Goal: Task Accomplishment & Management: Manage account settings

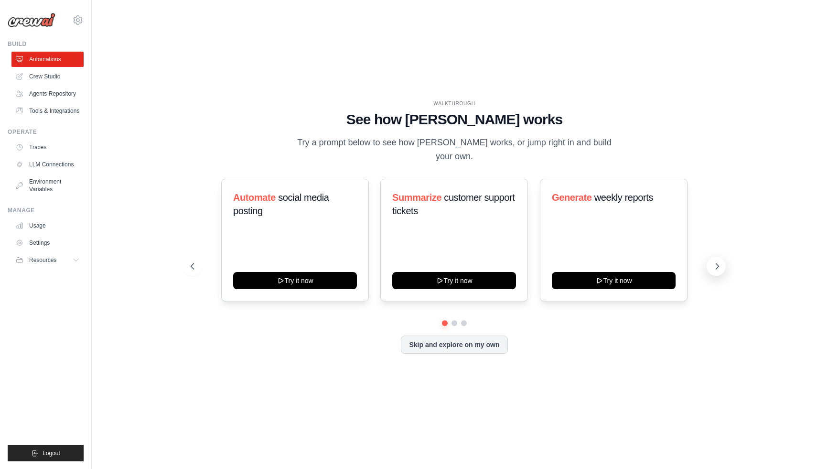
click at [721, 263] on icon at bounding box center [717, 266] width 10 height 10
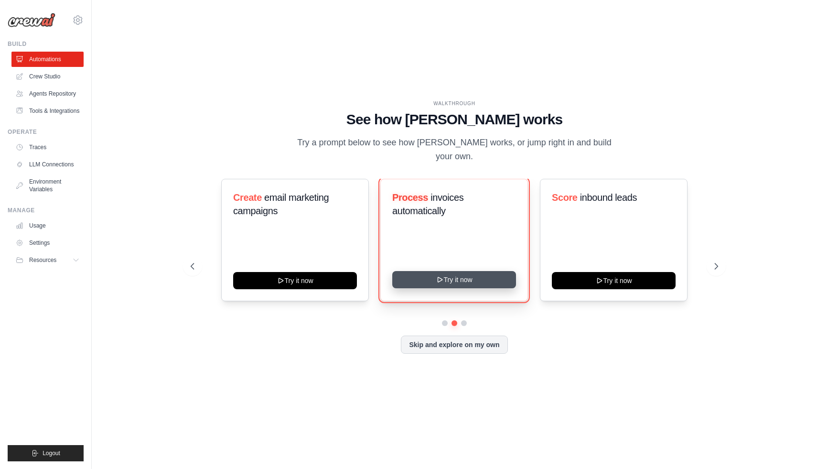
click at [452, 273] on button "Try it now" at bounding box center [454, 279] width 124 height 17
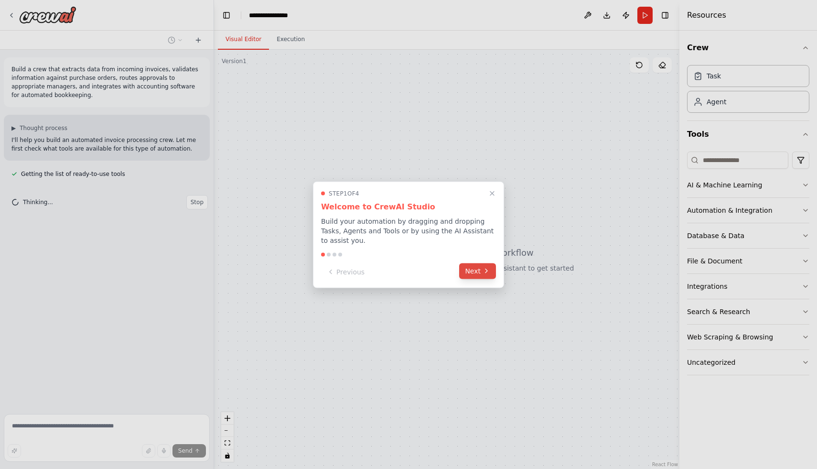
click at [477, 272] on button "Next" at bounding box center [477, 271] width 37 height 16
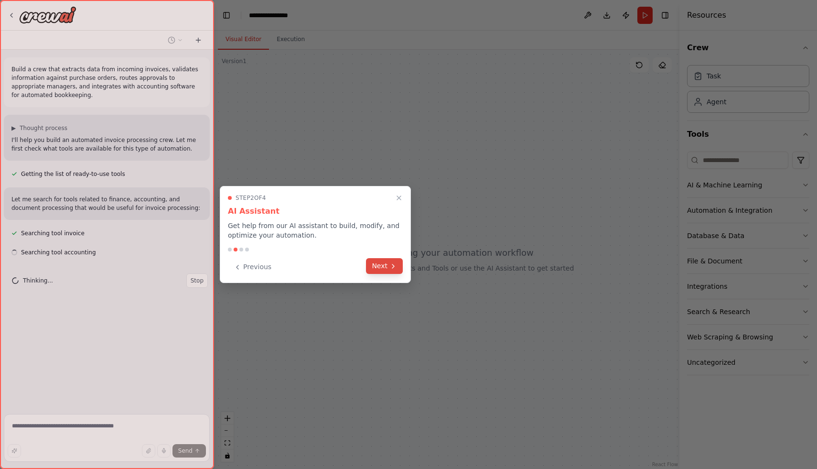
click at [393, 273] on button "Next" at bounding box center [384, 266] width 37 height 16
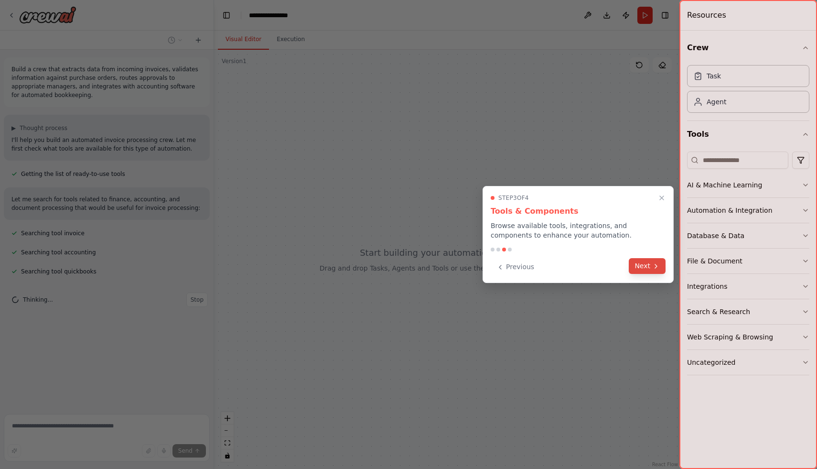
click at [647, 266] on button "Next" at bounding box center [647, 266] width 37 height 16
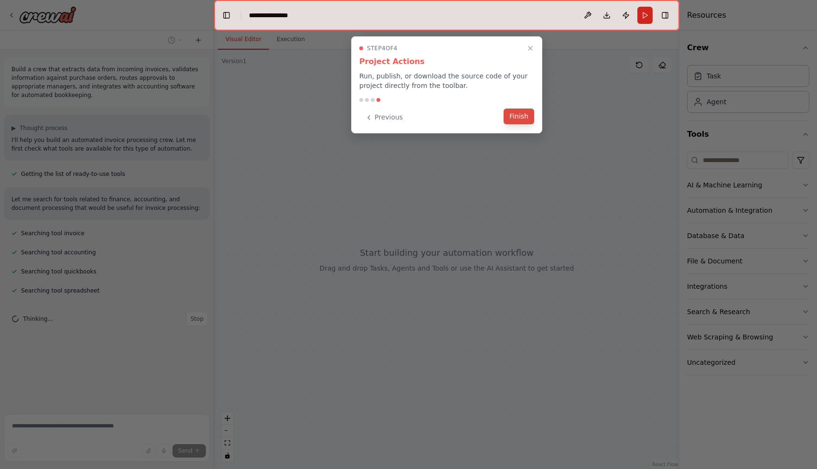
click at [518, 111] on button "Finish" at bounding box center [518, 116] width 31 height 16
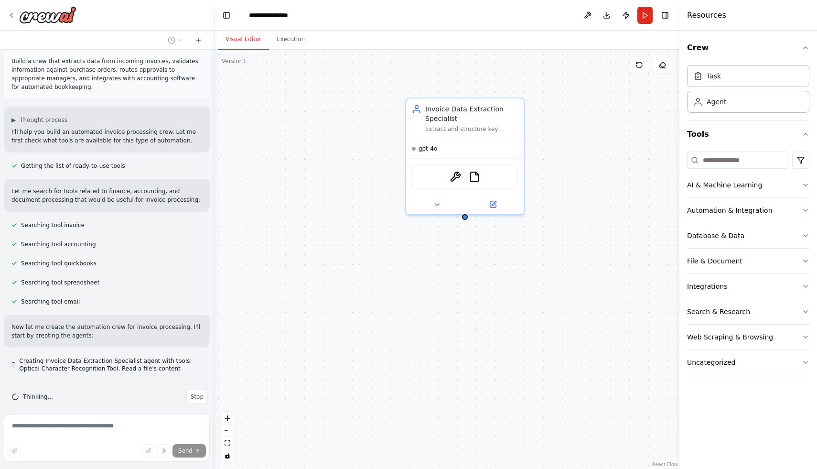
scroll to position [17, 0]
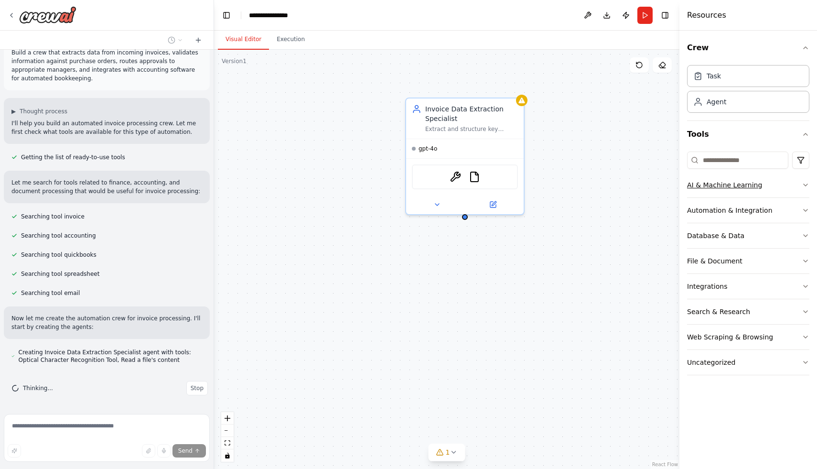
click at [772, 183] on button "AI & Machine Learning" at bounding box center [748, 184] width 122 height 25
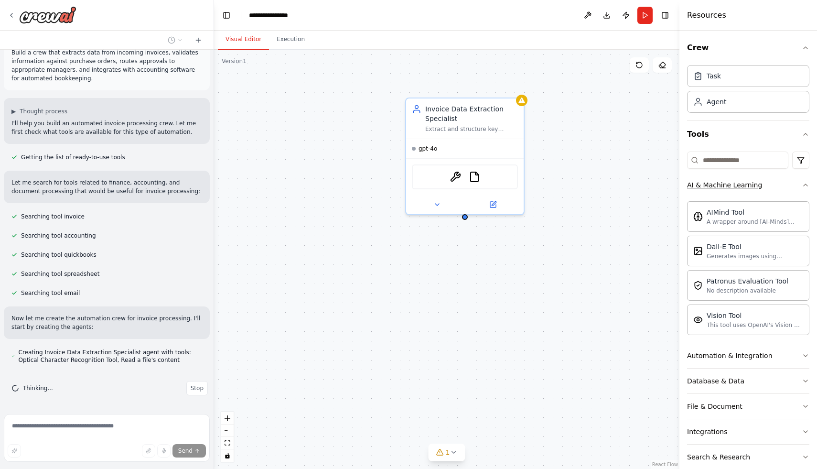
scroll to position [75, 0]
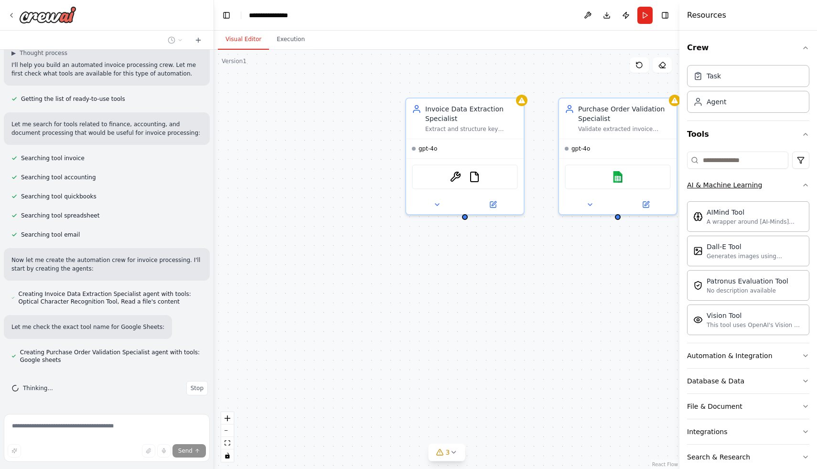
click at [772, 183] on button "AI & Machine Learning" at bounding box center [748, 184] width 122 height 25
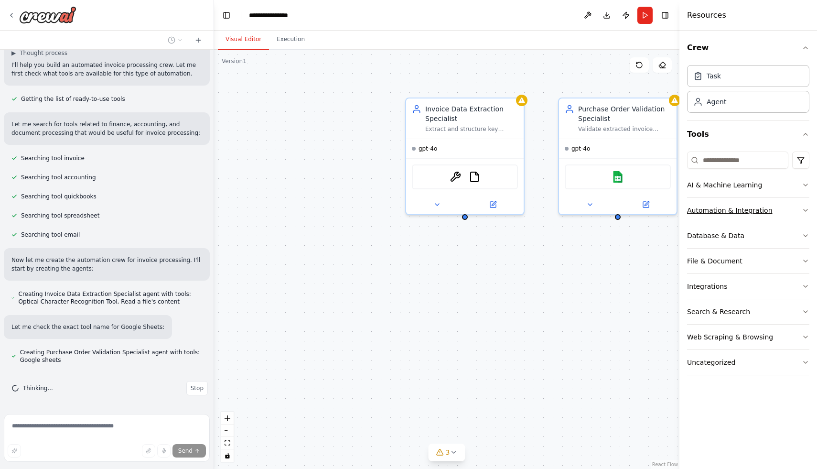
click at [778, 205] on button "Automation & Integration" at bounding box center [748, 210] width 122 height 25
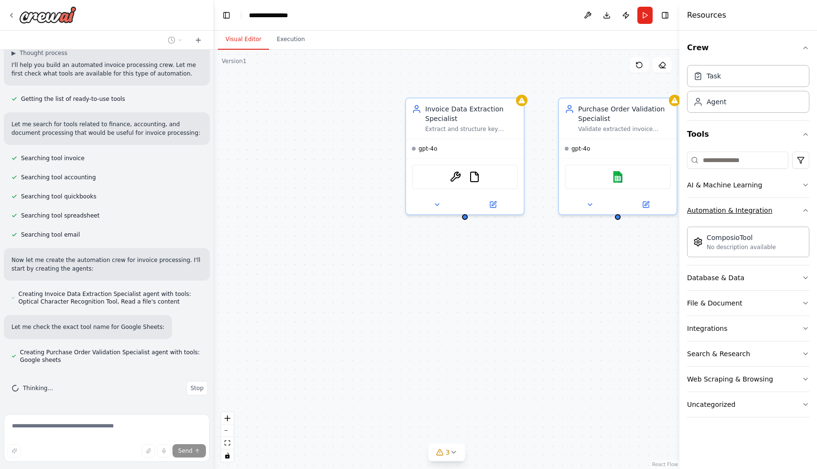
click at [778, 205] on button "Automation & Integration" at bounding box center [748, 210] width 122 height 25
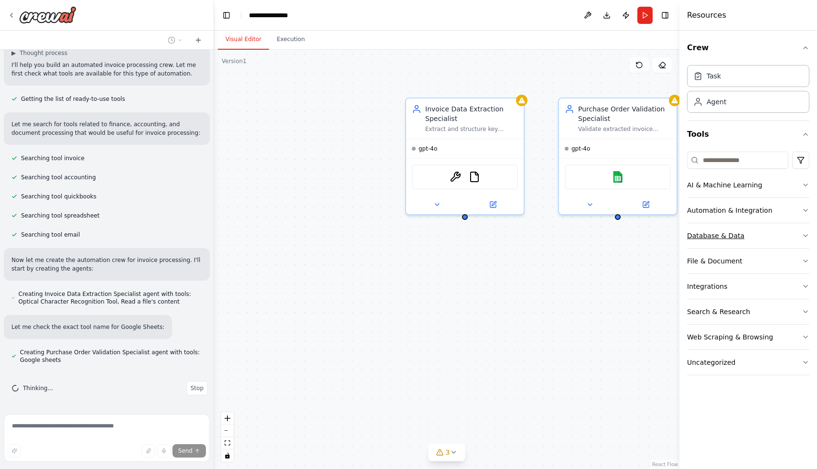
click at [775, 235] on button "Database & Data" at bounding box center [748, 235] width 122 height 25
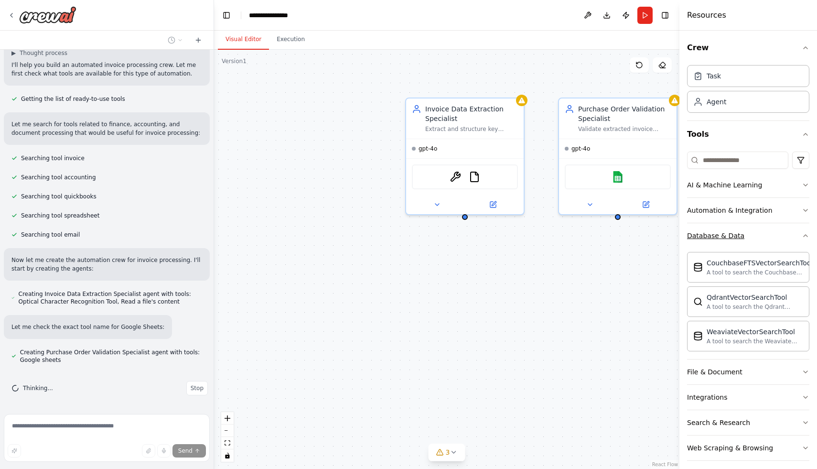
scroll to position [94, 0]
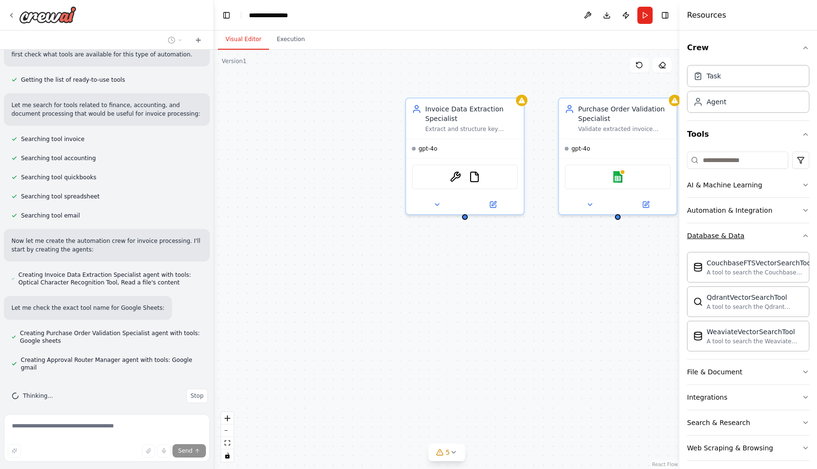
click at [775, 235] on button "Database & Data" at bounding box center [748, 235] width 122 height 25
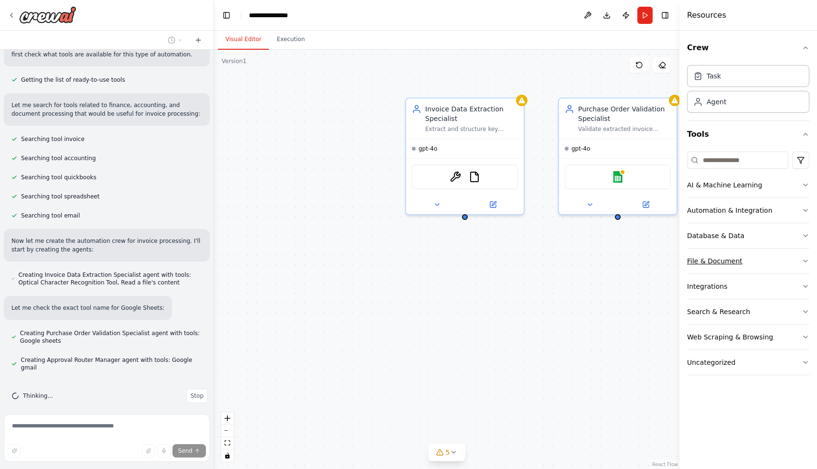
click at [774, 264] on button "File & Document" at bounding box center [748, 260] width 122 height 25
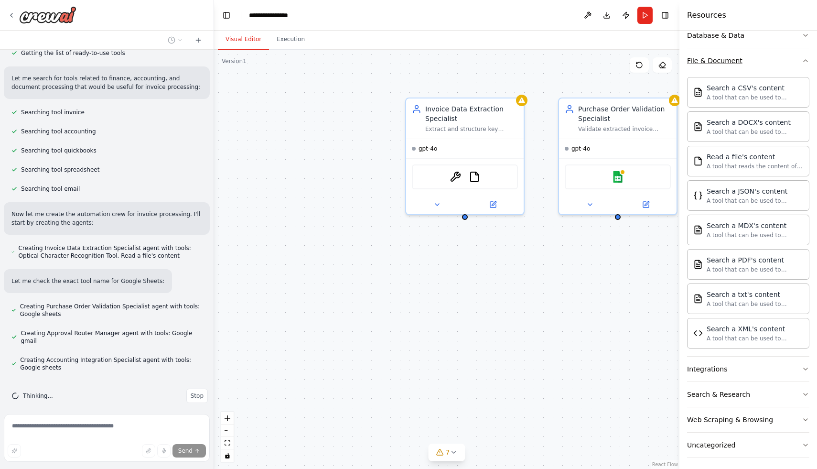
scroll to position [204, 0]
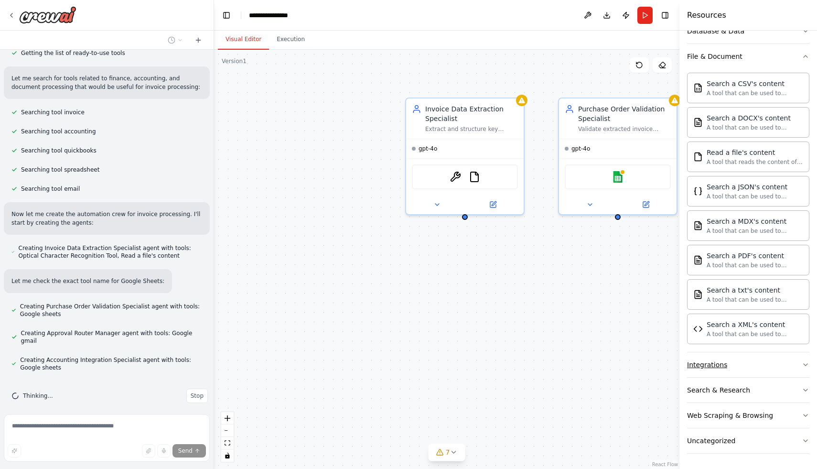
click at [755, 367] on button "Integrations" at bounding box center [748, 364] width 122 height 25
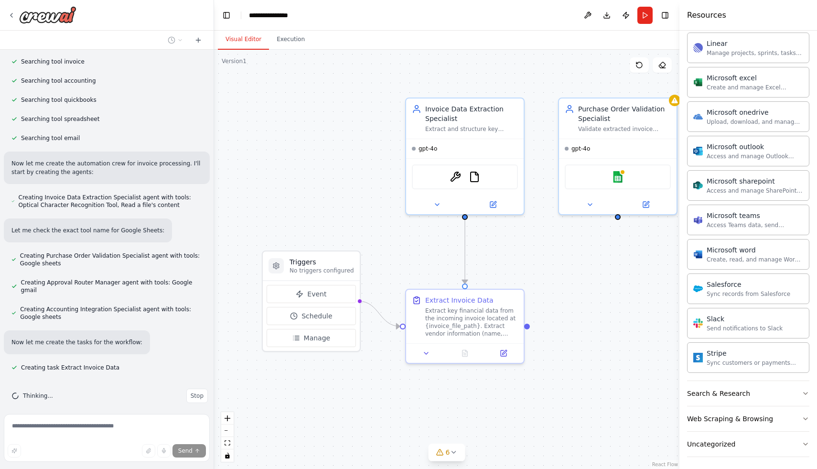
scroll to position [762, 0]
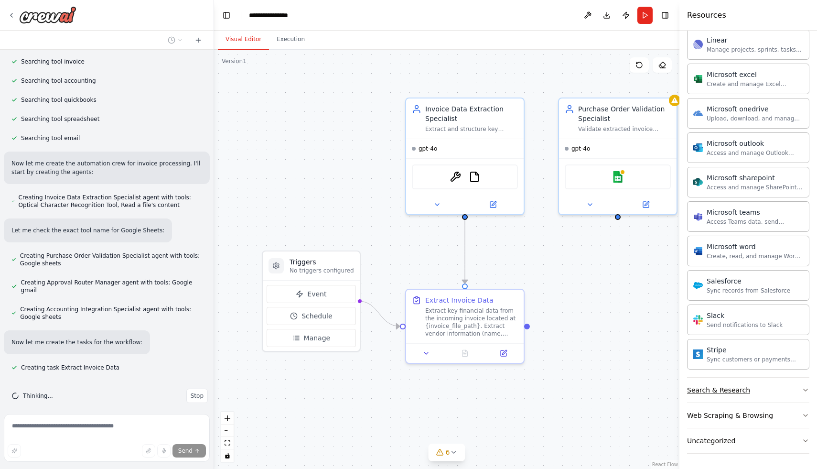
click at [765, 382] on button "Search & Research" at bounding box center [748, 389] width 122 height 25
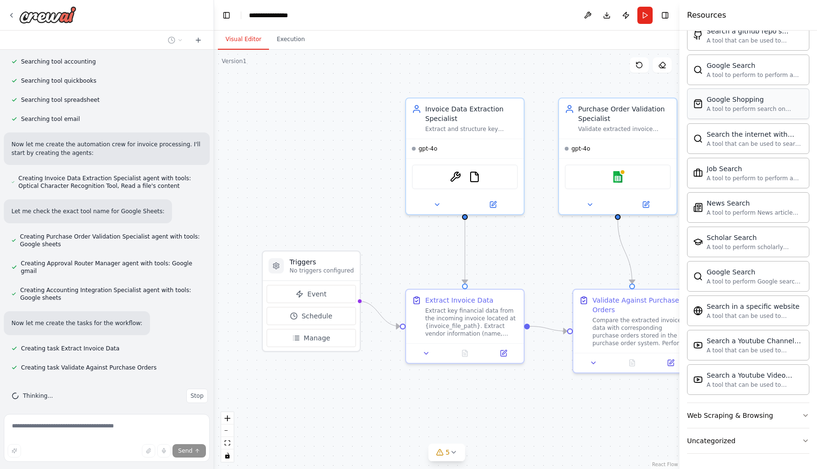
scroll to position [210, 0]
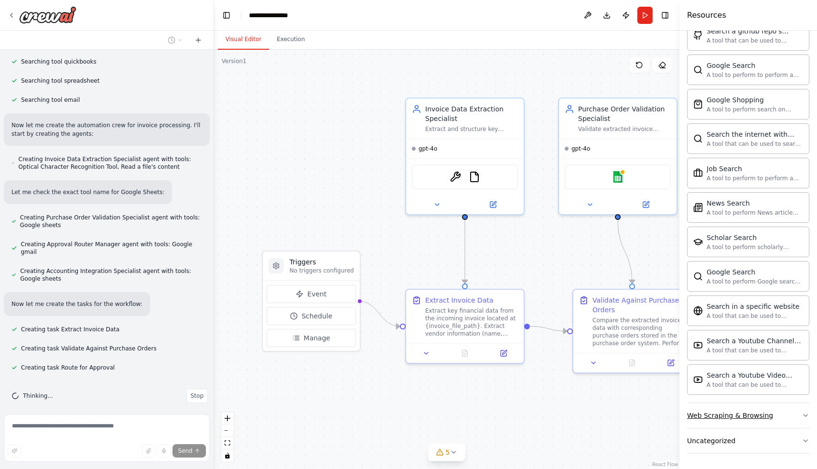
click at [788, 412] on button "Web Scraping & Browsing" at bounding box center [748, 415] width 122 height 25
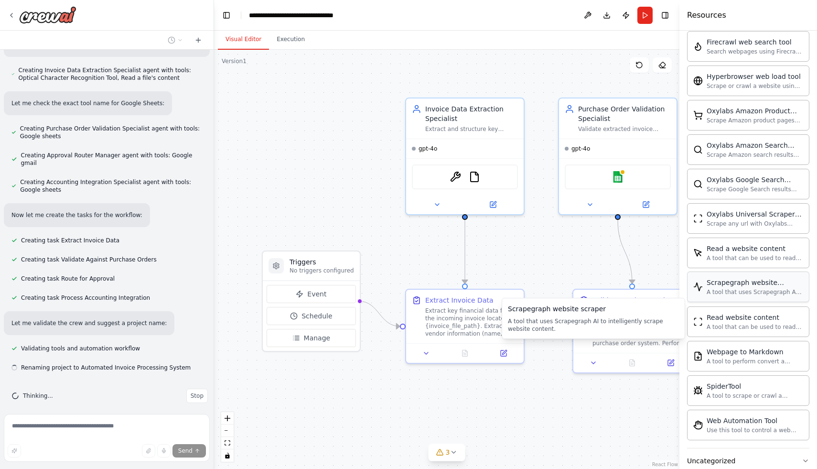
scroll to position [1775, 0]
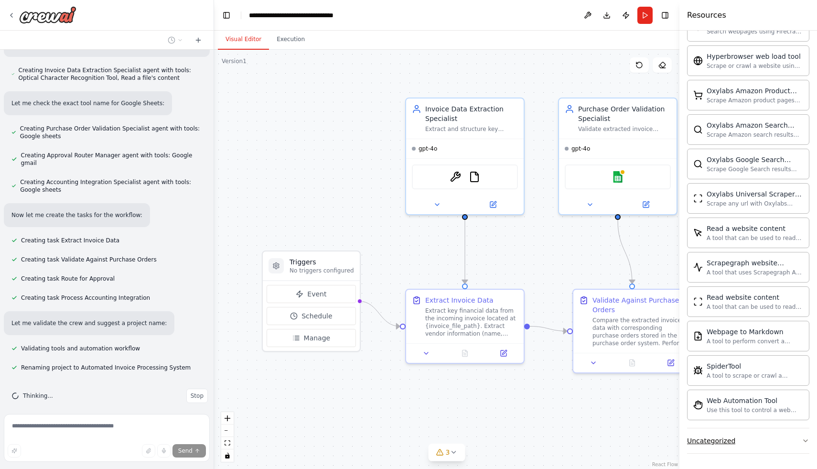
click at [763, 448] on button "Uncategorized" at bounding box center [748, 440] width 122 height 25
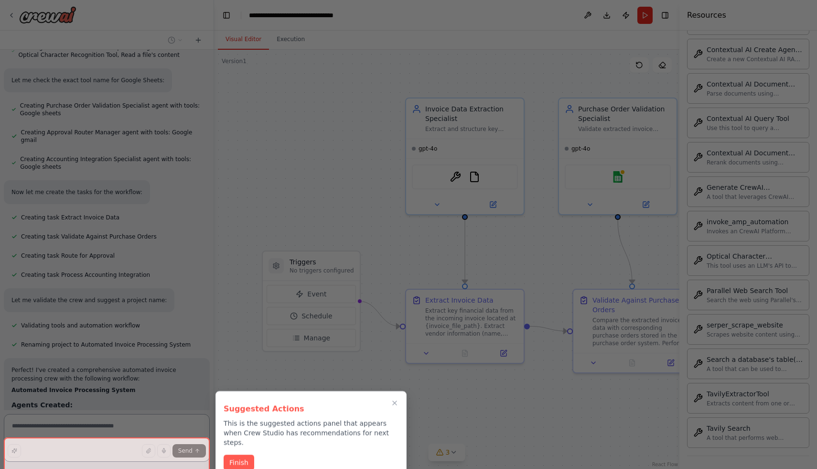
scroll to position [449, 0]
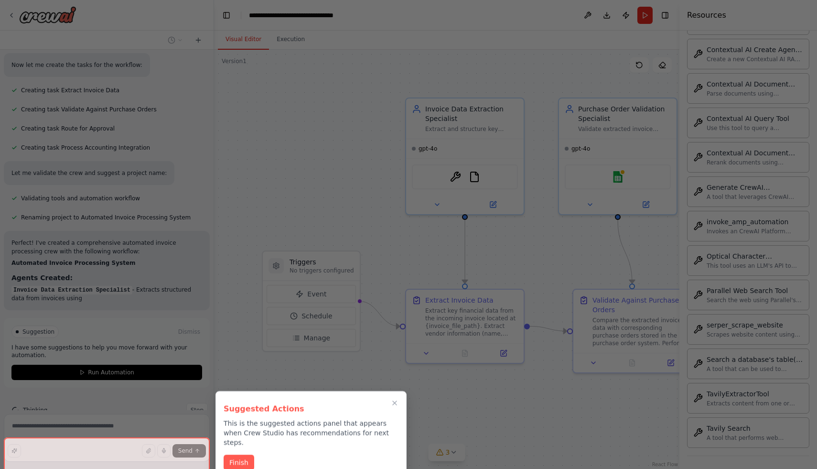
click at [243, 453] on div at bounding box center [408, 234] width 817 height 469
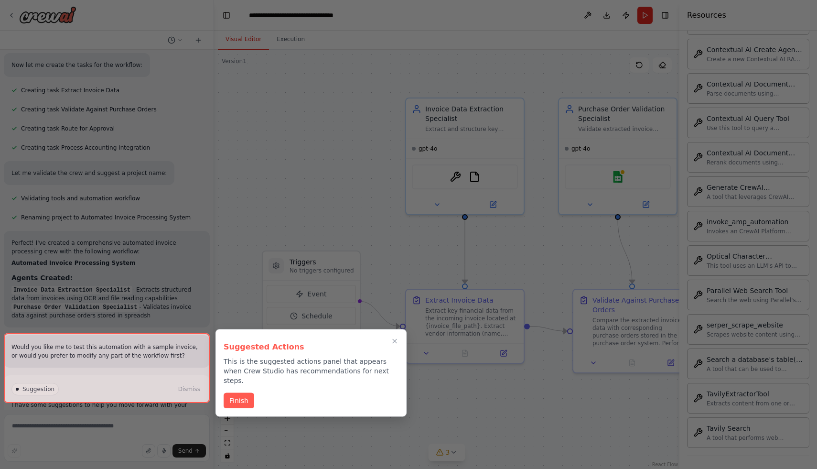
scroll to position [483, 0]
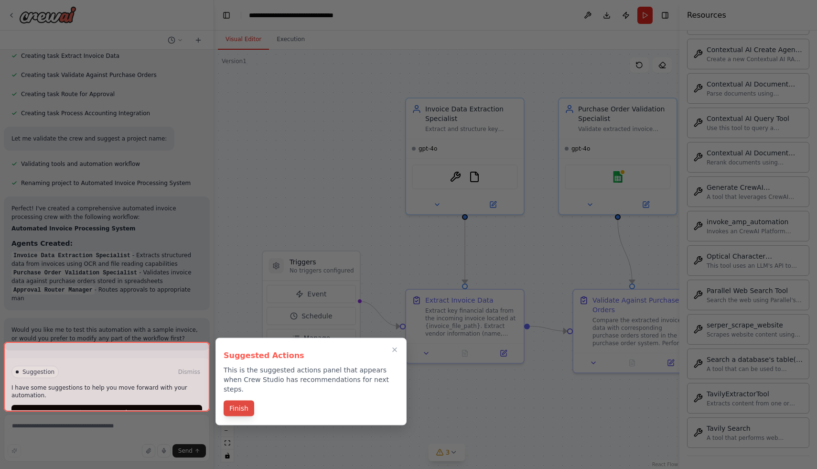
click at [238, 405] on button "Finish" at bounding box center [239, 408] width 31 height 16
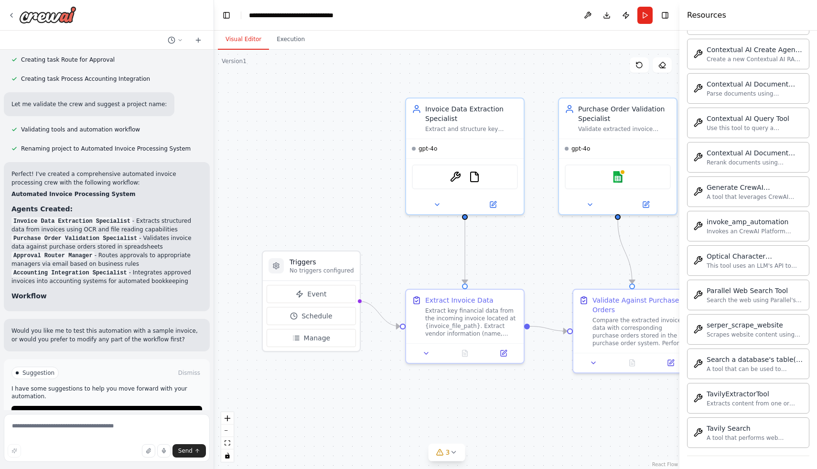
scroll to position [521, 0]
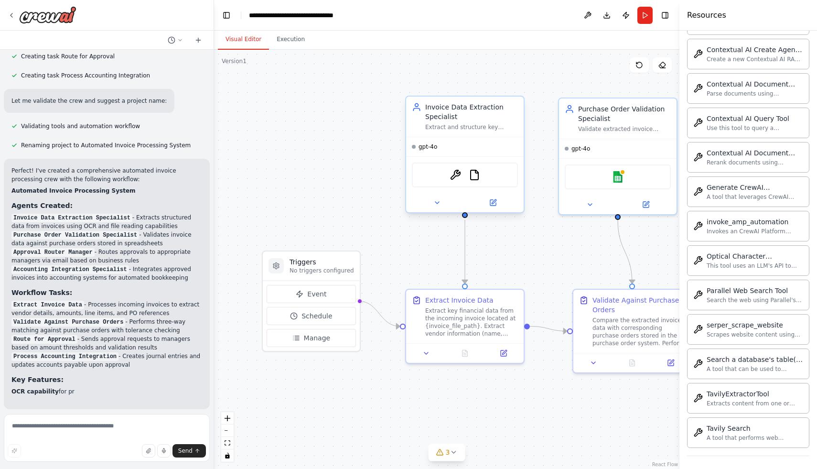
click at [432, 147] on span "gpt-4o" at bounding box center [427, 147] width 19 height 8
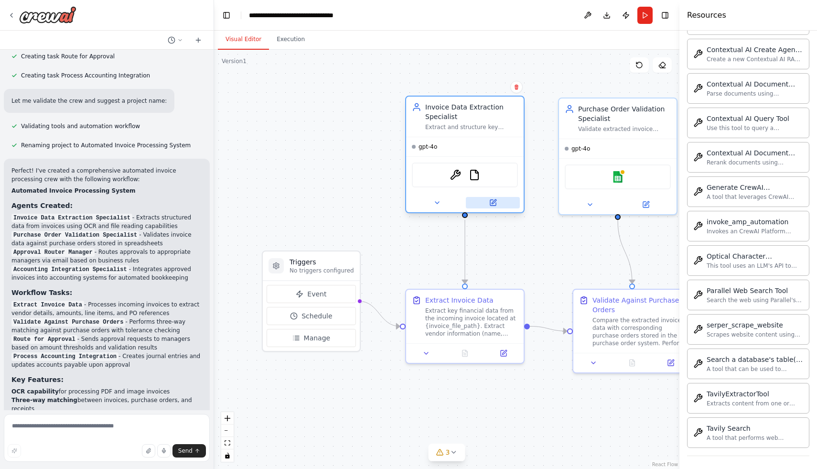
click at [493, 205] on icon at bounding box center [493, 203] width 6 height 6
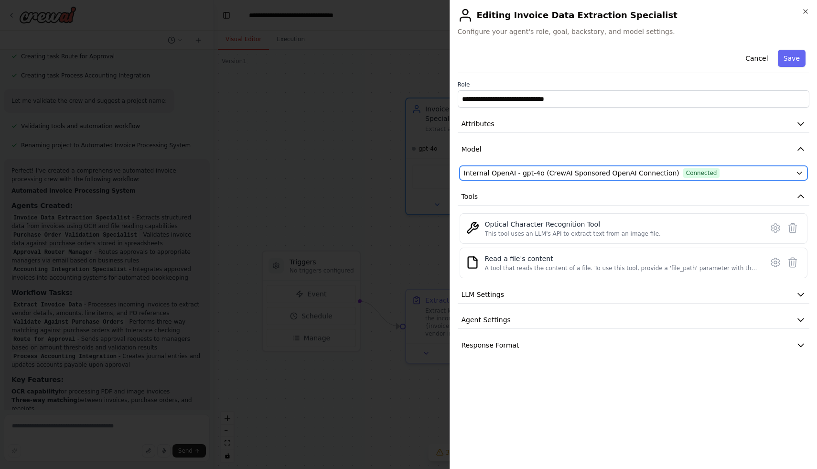
click at [511, 172] on span "Internal OpenAI - gpt-4o (CrewAI Sponsored OpenAI Connection)" at bounding box center [571, 173] width 215 height 10
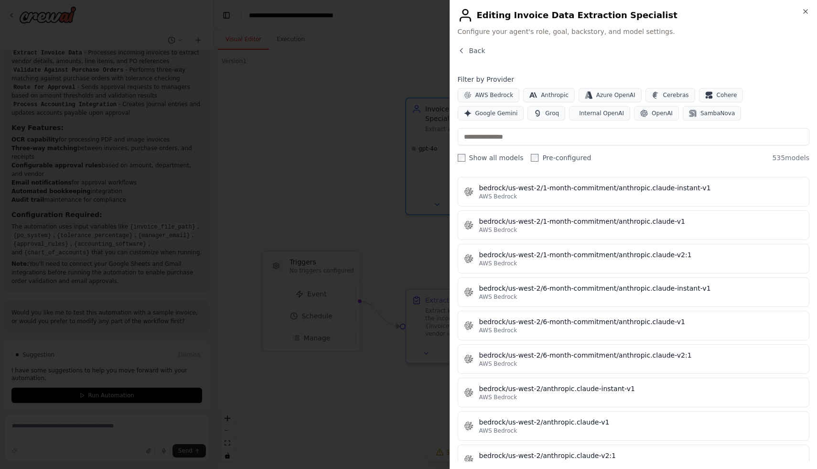
scroll to position [3572, 0]
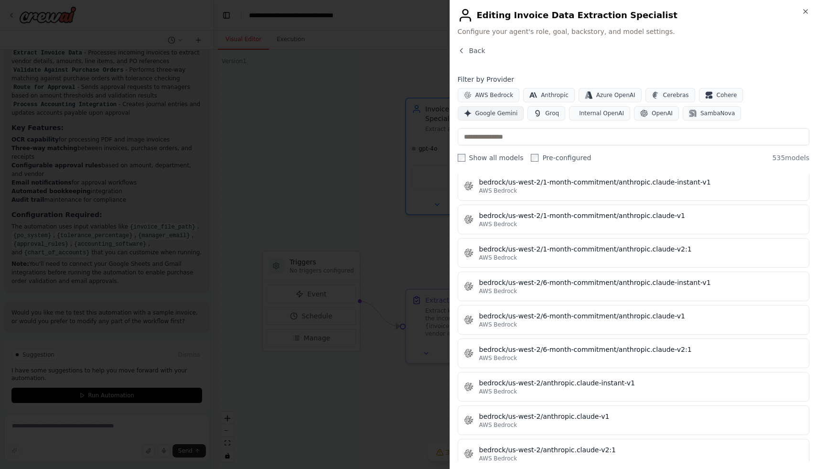
click at [518, 109] on span "Google Gemini" at bounding box center [496, 113] width 43 height 8
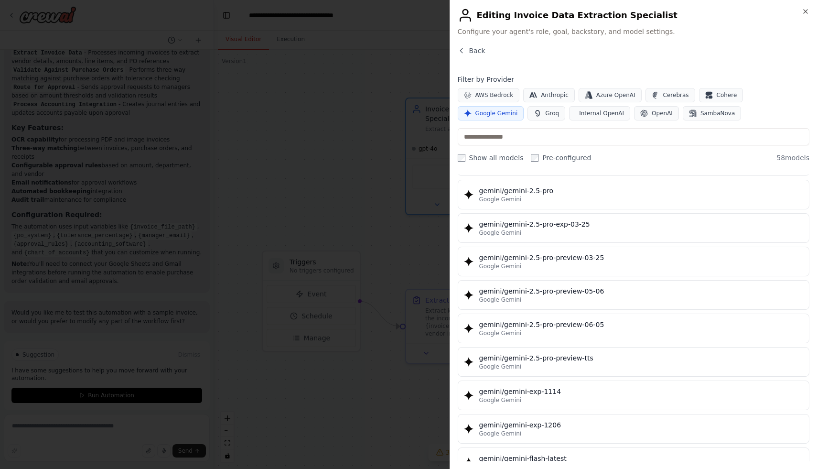
scroll to position [1129, 0]
click at [555, 94] on span "Anthropic" at bounding box center [555, 95] width 28 height 8
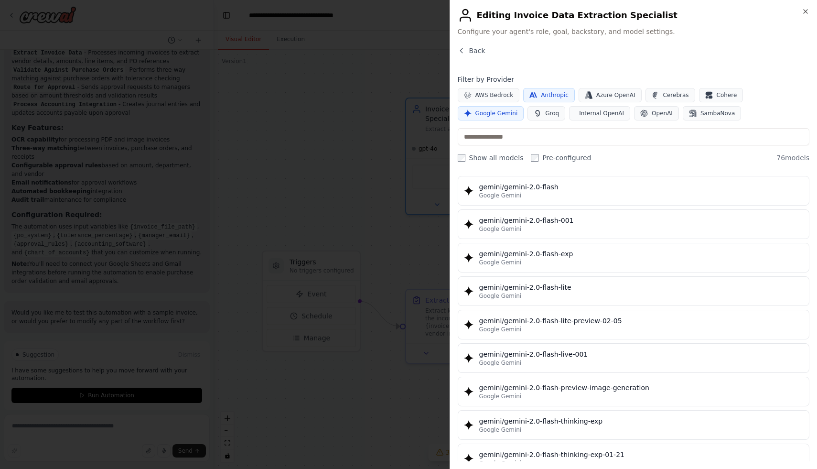
click at [471, 109] on icon "button" at bounding box center [468, 113] width 8 height 8
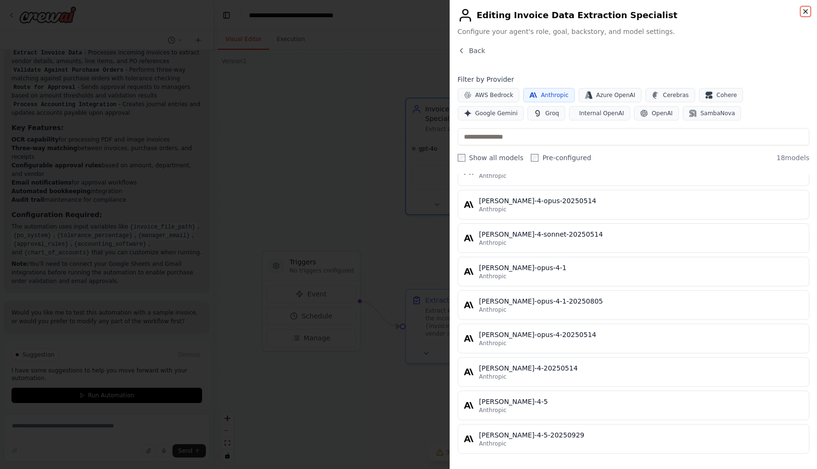
click at [803, 13] on icon "button" at bounding box center [805, 12] width 4 height 4
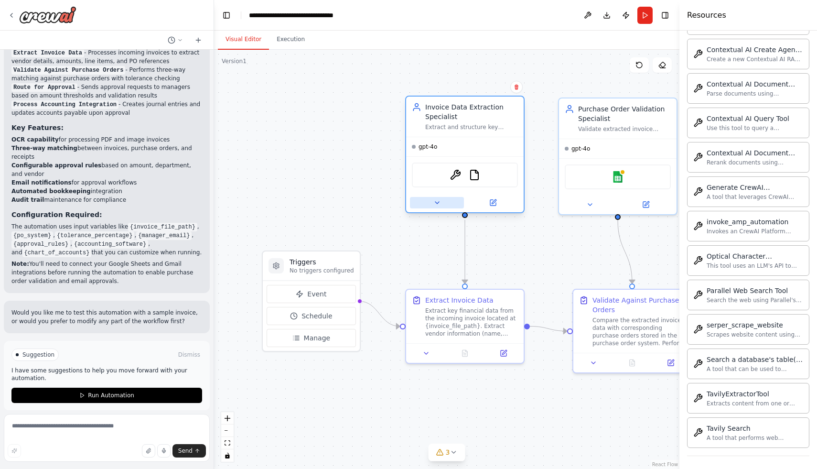
click at [436, 202] on icon at bounding box center [437, 203] width 4 height 2
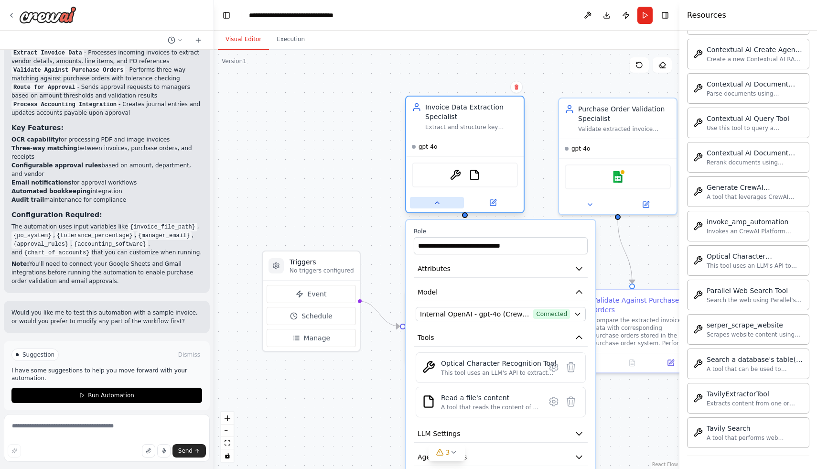
click at [436, 202] on icon at bounding box center [437, 203] width 8 height 8
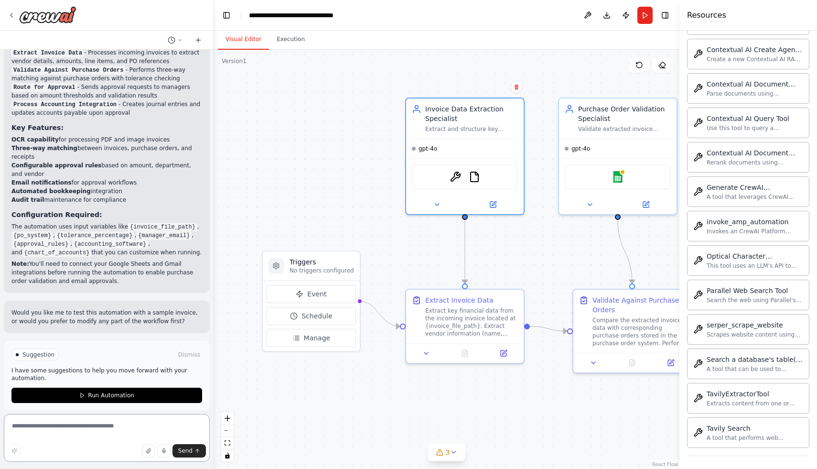
click at [110, 428] on textarea at bounding box center [107, 438] width 206 height 48
type textarea "*"
type textarea "**********"
click at [185, 449] on span "Send" at bounding box center [185, 451] width 14 height 8
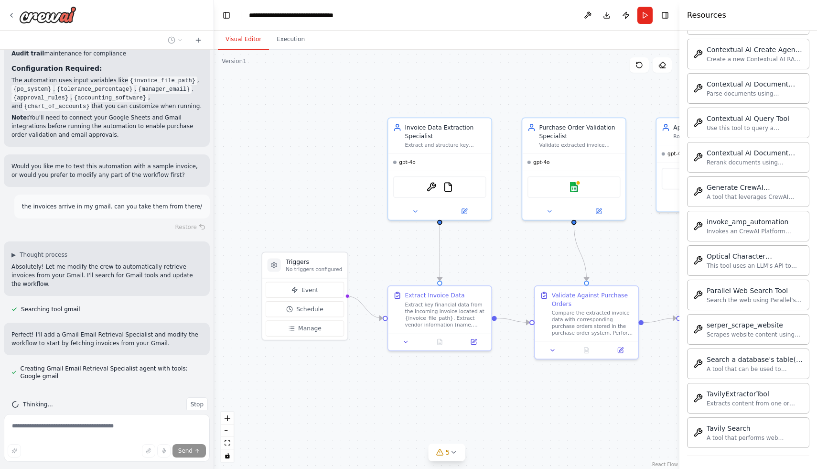
scroll to position [969, 0]
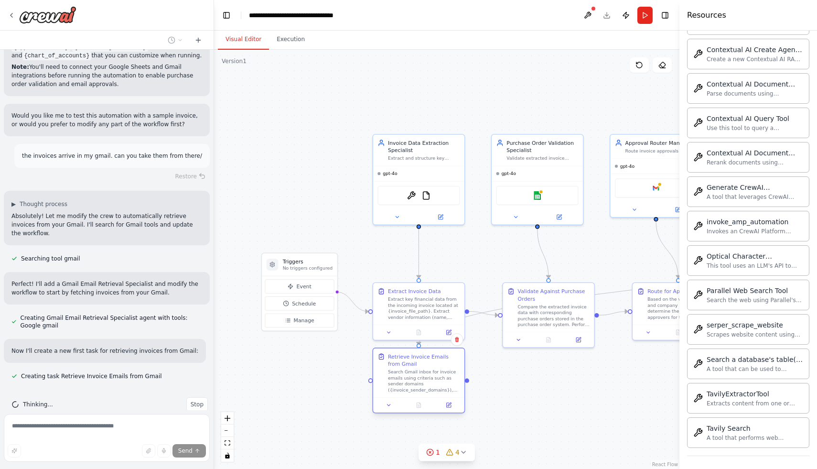
click at [424, 400] on div "Retrieve Invoice Emails from Gmail Search Gmail inbox for invoice emails using …" at bounding box center [418, 379] width 93 height 65
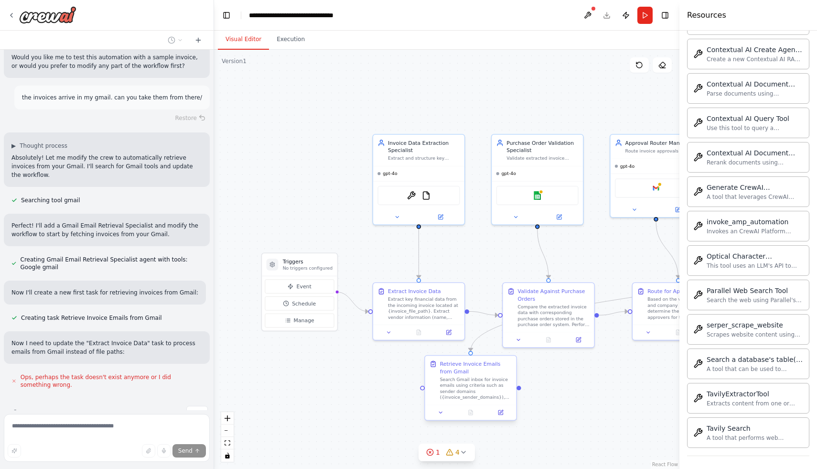
scroll to position [1036, 0]
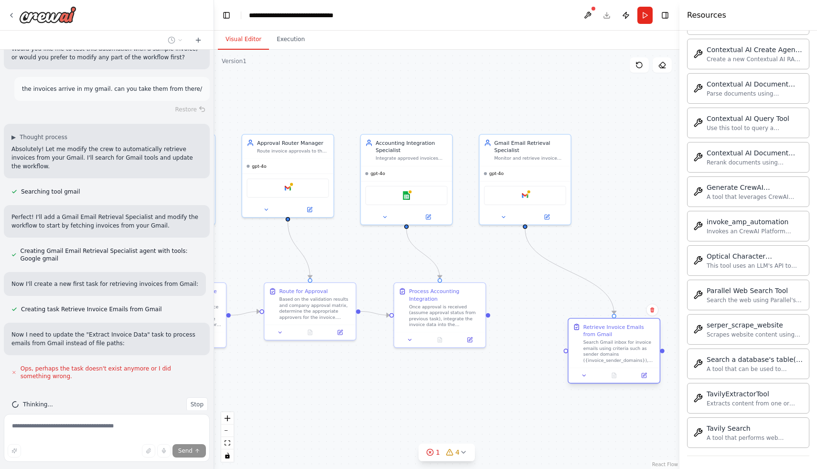
drag, startPoint x: 642, startPoint y: 331, endPoint x: 614, endPoint y: 369, distance: 47.1
click at [614, 369] on div at bounding box center [613, 374] width 91 height 15
click at [597, 361] on div "Search Gmail inbox for invoice emails using criteria such as sender domains ({i…" at bounding box center [612, 351] width 72 height 24
click at [524, 197] on img at bounding box center [525, 194] width 9 height 9
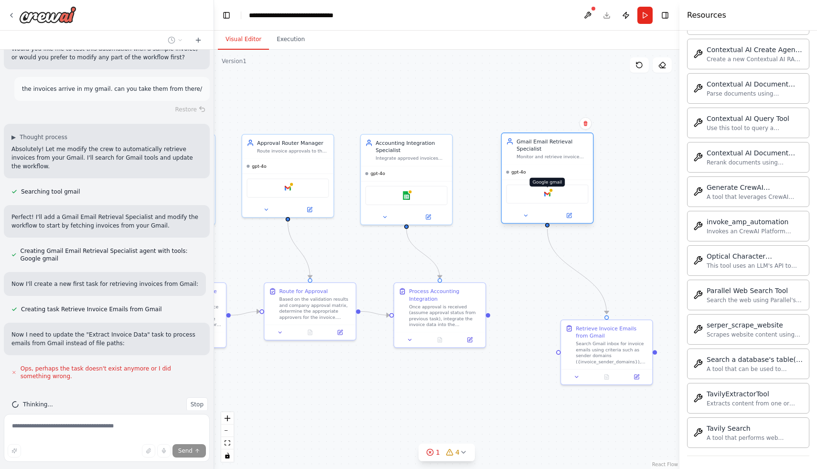
drag, startPoint x: 524, startPoint y: 197, endPoint x: 544, endPoint y: 197, distance: 20.1
click at [544, 197] on img at bounding box center [547, 194] width 9 height 9
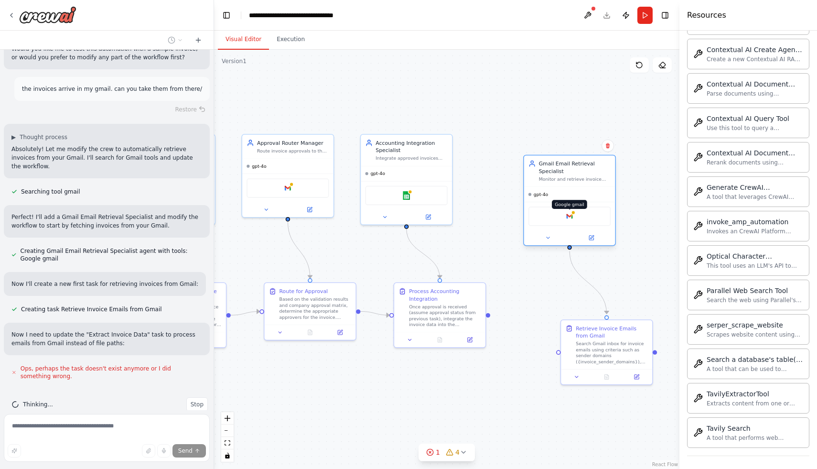
drag, startPoint x: 544, startPoint y: 197, endPoint x: 566, endPoint y: 220, distance: 31.4
click at [566, 220] on img at bounding box center [569, 216] width 9 height 9
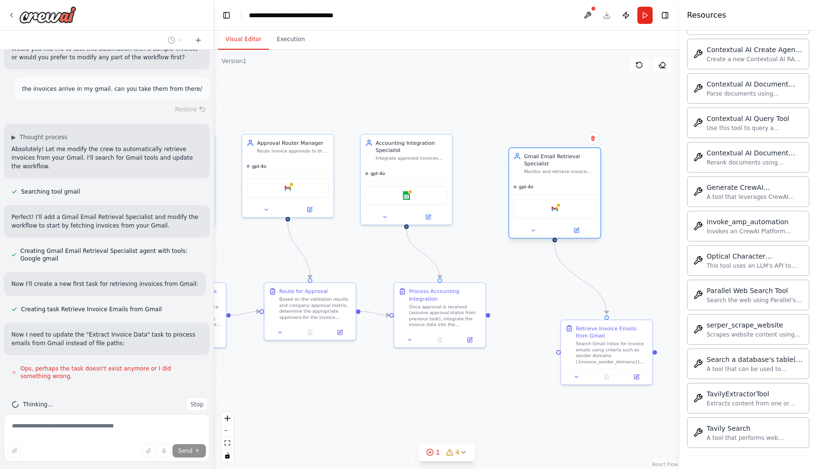
drag, startPoint x: 588, startPoint y: 243, endPoint x: 579, endPoint y: 237, distance: 10.5
click at [579, 237] on div "Gmail Email Retrieval Specialist Monitor and retrieve invoice emails from Gmail…" at bounding box center [554, 192] width 93 height 91
drag, startPoint x: 579, startPoint y: 237, endPoint x: 577, endPoint y: 229, distance: 8.3
click at [577, 229] on div "Gmail Email Retrieval Specialist Monitor and retrieve invoice emails from Gmail…" at bounding box center [554, 185] width 93 height 91
drag, startPoint x: 577, startPoint y: 229, endPoint x: 580, endPoint y: 236, distance: 7.7
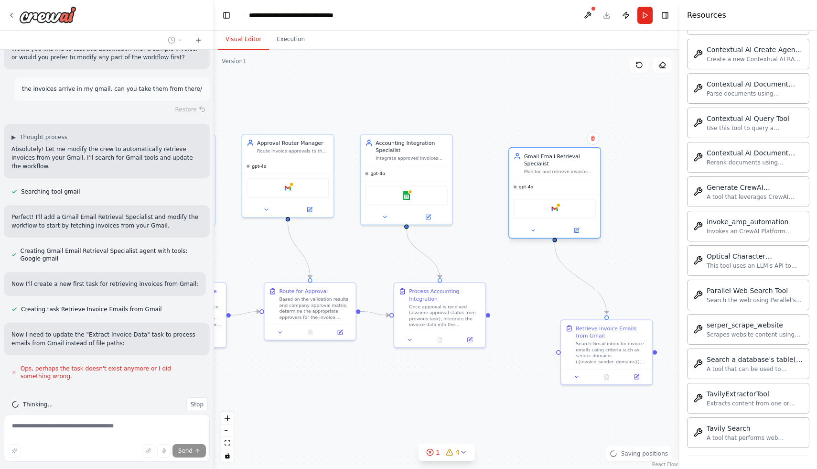
click at [580, 236] on div at bounding box center [554, 230] width 91 height 15
click at [575, 230] on icon at bounding box center [576, 229] width 3 height 3
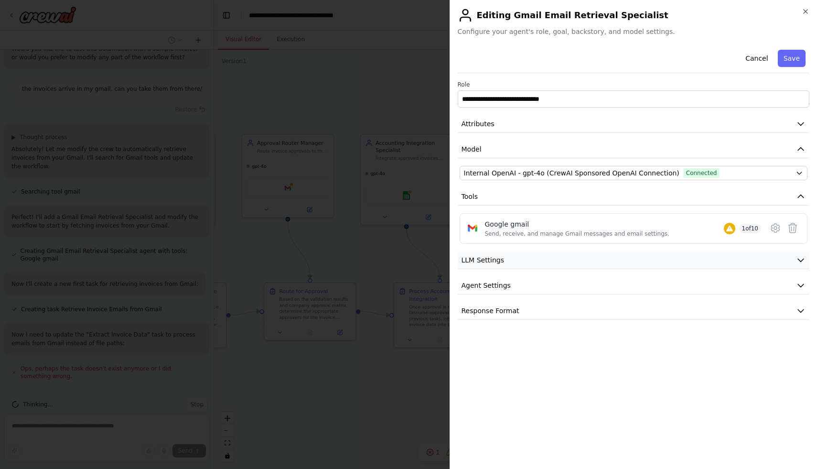
click at [575, 261] on button "LLM Settings" at bounding box center [634, 260] width 352 height 18
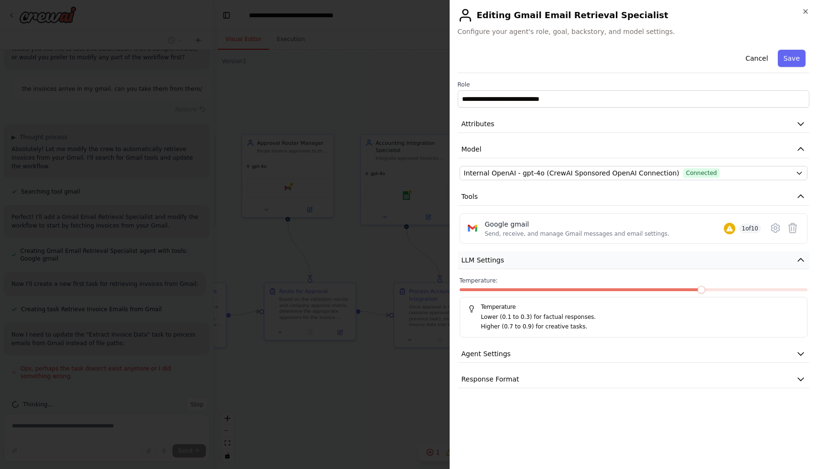
click at [575, 261] on button "LLM Settings" at bounding box center [634, 260] width 352 height 18
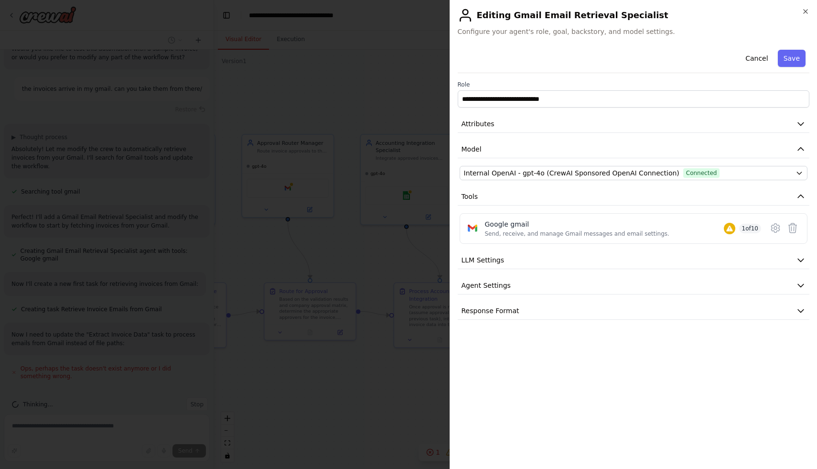
click at [574, 272] on div "**********" at bounding box center [634, 183] width 352 height 274
click at [572, 280] on button "Agent Settings" at bounding box center [634, 286] width 352 height 18
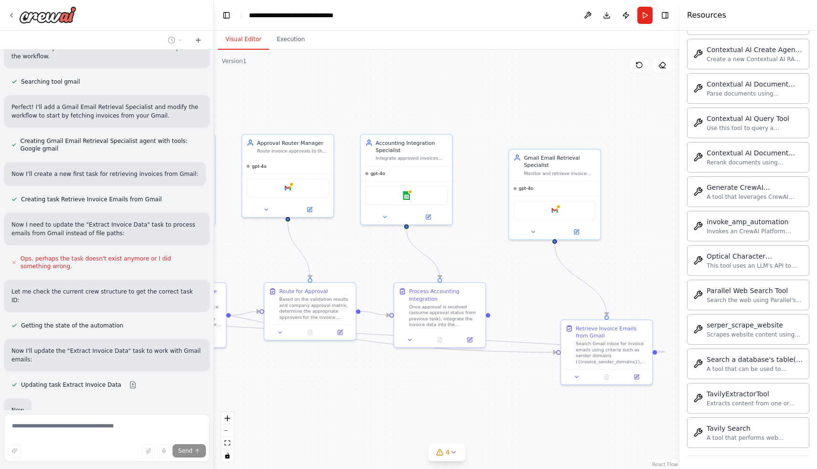
scroll to position [1197, 0]
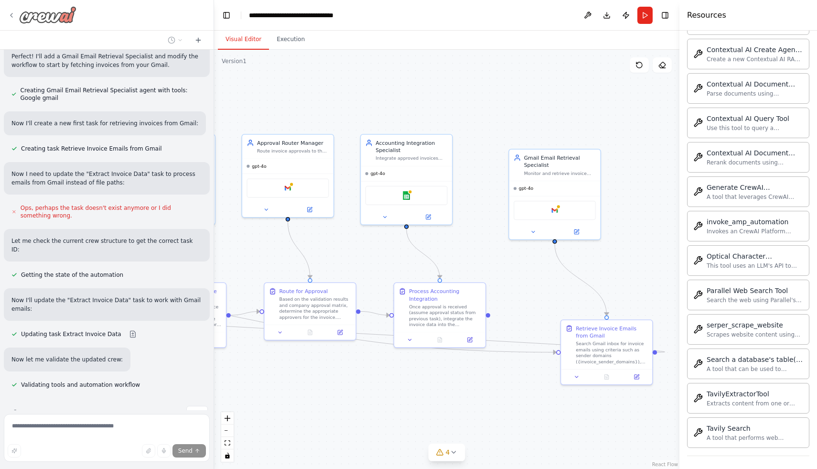
click at [11, 15] on icon at bounding box center [12, 15] width 8 height 8
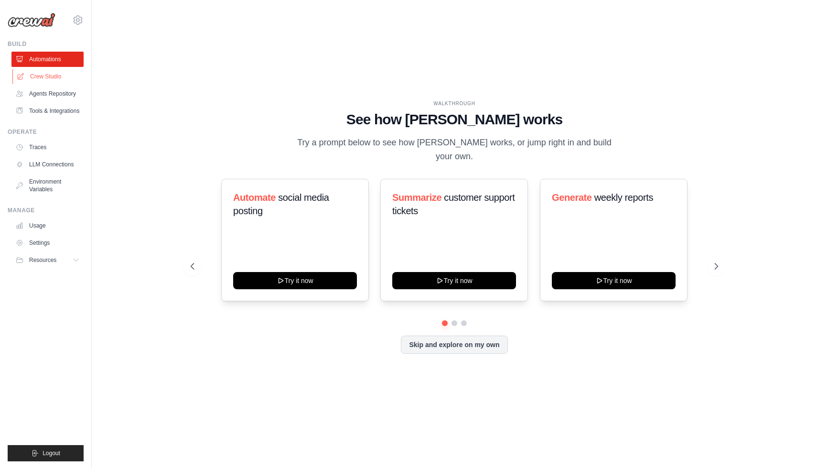
click at [51, 75] on link "Crew Studio" at bounding box center [48, 76] width 72 height 15
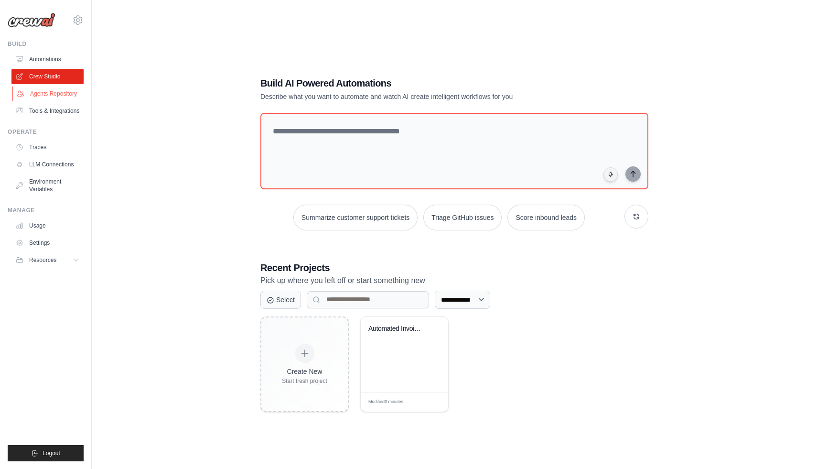
click at [52, 93] on link "Agents Repository" at bounding box center [48, 93] width 72 height 15
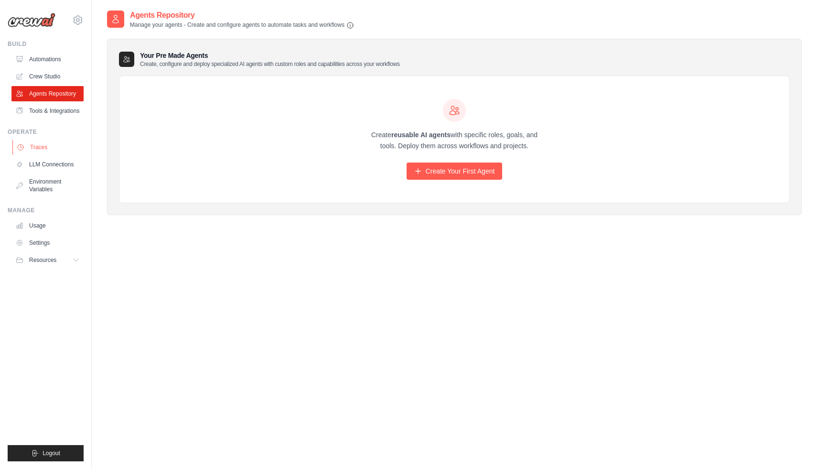
click at [44, 151] on link "Traces" at bounding box center [48, 146] width 72 height 15
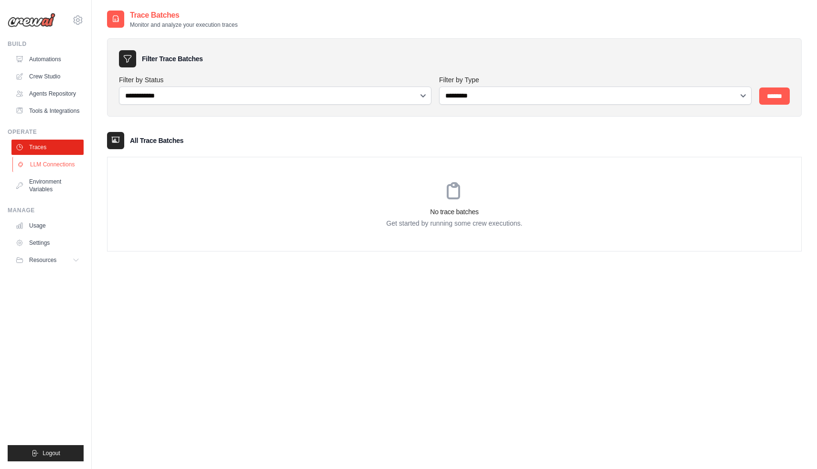
click at [43, 163] on link "LLM Connections" at bounding box center [48, 164] width 72 height 15
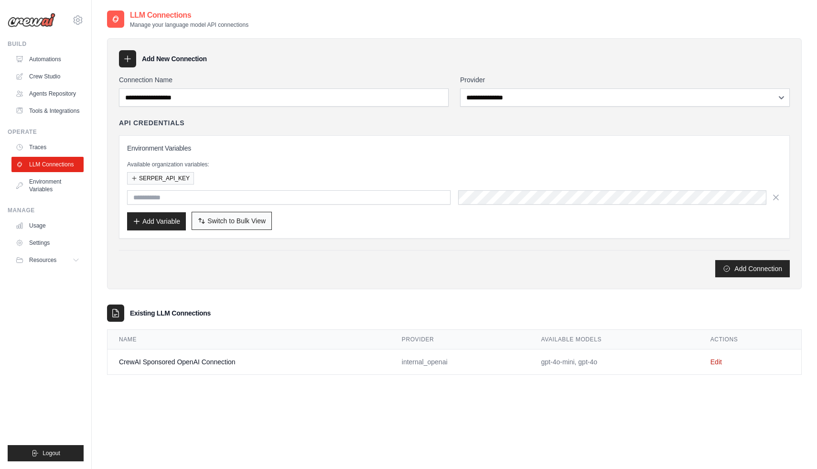
click at [221, 216] on span "Switch to Bulk View" at bounding box center [236, 221] width 58 height 10
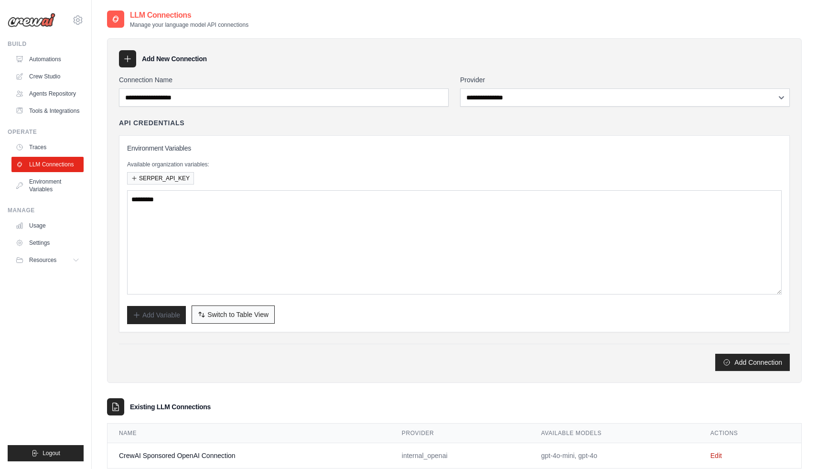
click at [212, 313] on span "Switch to Table View" at bounding box center [237, 315] width 61 height 10
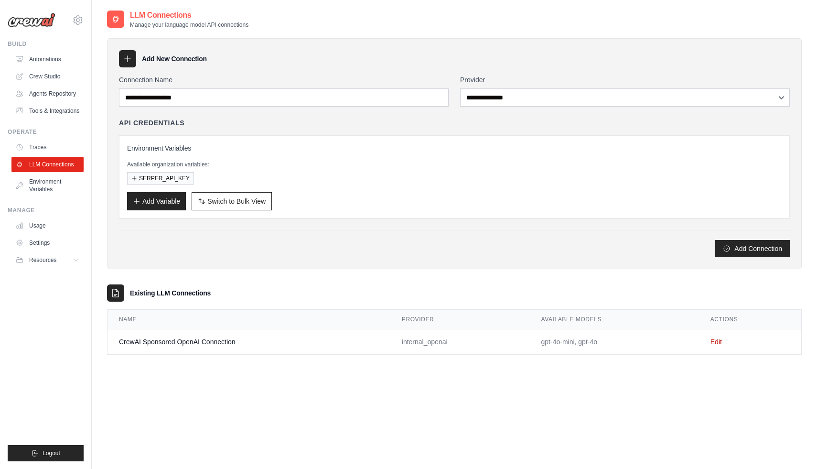
click at [500, 107] on div "**********" at bounding box center [454, 166] width 671 height 182
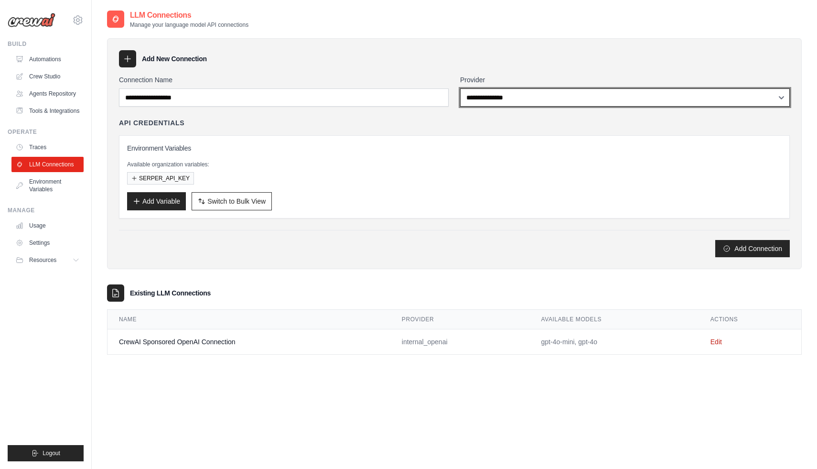
click at [501, 97] on select "**********" at bounding box center [625, 97] width 330 height 18
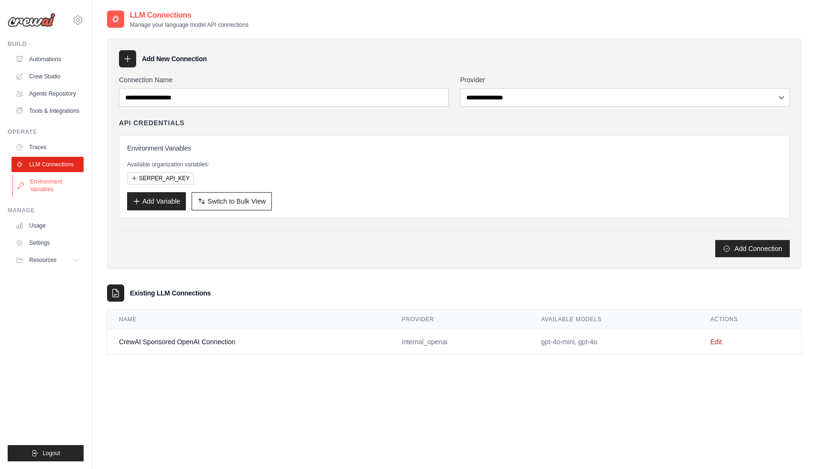
click at [50, 190] on link "Environment Variables" at bounding box center [48, 185] width 72 height 23
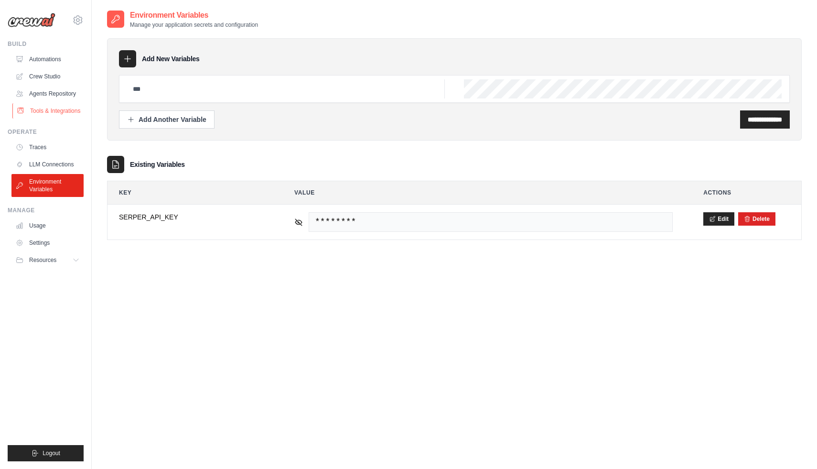
click at [42, 111] on link "Tools & Integrations" at bounding box center [48, 110] width 72 height 15
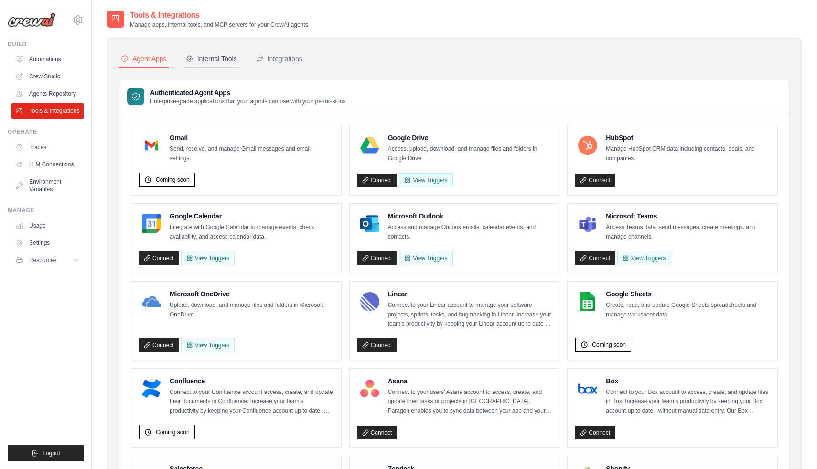
click at [204, 55] on div "Internal Tools" at bounding box center [211, 59] width 51 height 10
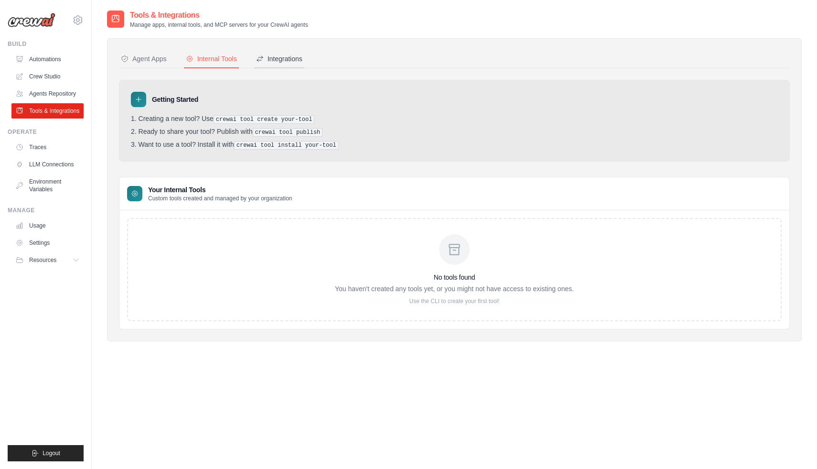
click at [269, 63] on div "Integrations" at bounding box center [279, 59] width 46 height 10
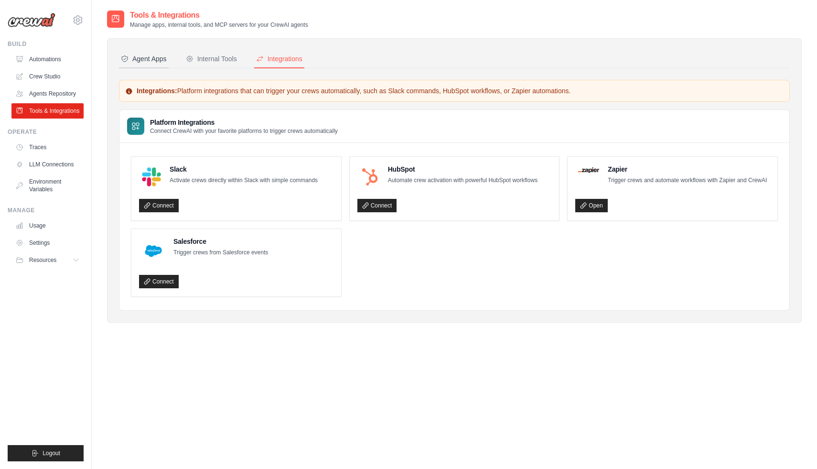
click at [140, 62] on div "Agent Apps" at bounding box center [144, 59] width 46 height 10
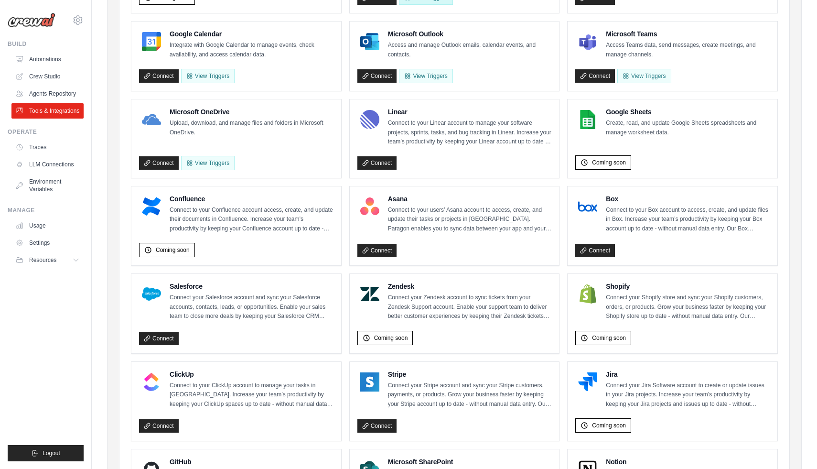
scroll to position [174, 0]
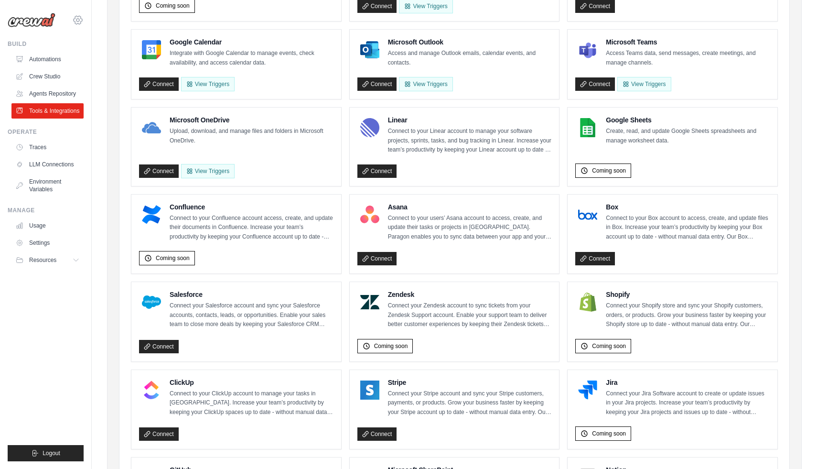
click at [77, 25] on icon at bounding box center [77, 19] width 11 height 11
click at [88, 35] on div "[PERSON_NAME][EMAIL_ADDRESS][DOMAIN_NAME]" at bounding box center [117, 37] width 75 height 10
click at [95, 63] on span "Settings" at bounding box center [118, 59] width 75 height 10
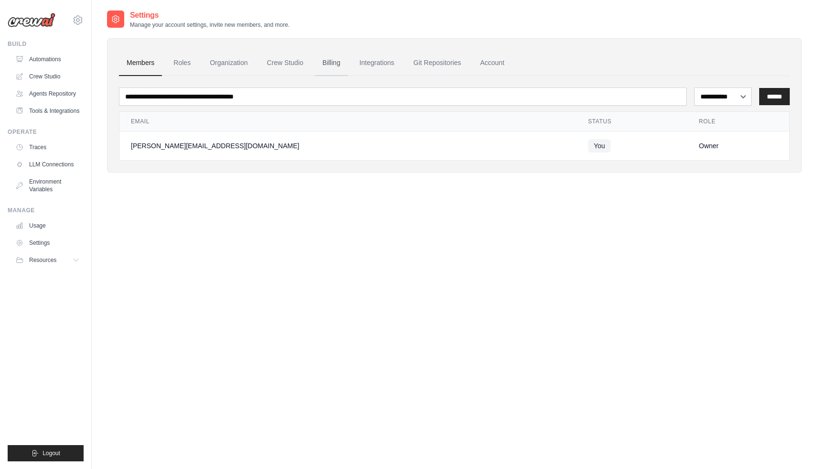
click at [328, 68] on link "Billing" at bounding box center [331, 63] width 33 height 26
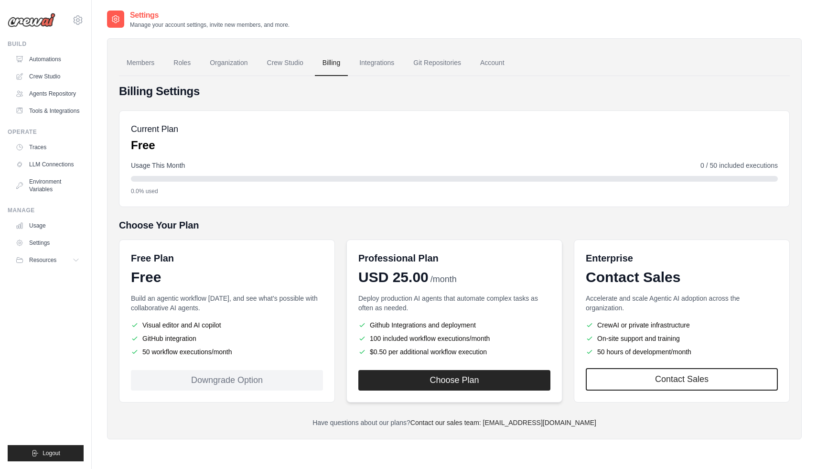
scroll to position [19, 0]
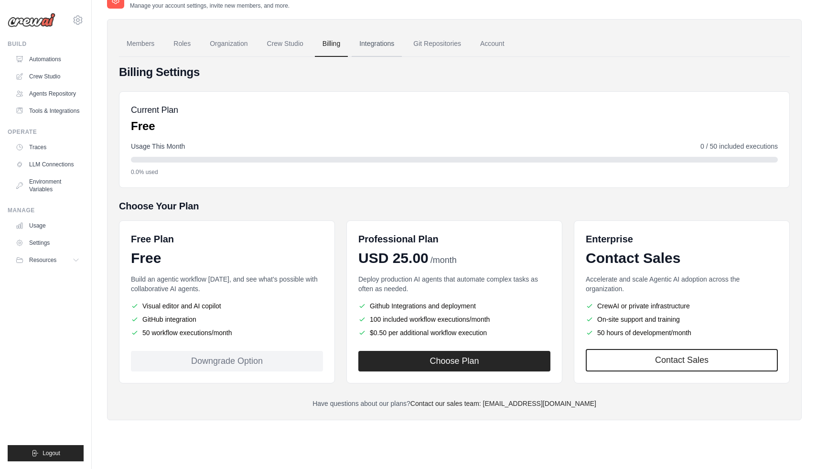
click at [386, 48] on link "Integrations" at bounding box center [377, 44] width 50 height 26
click at [439, 48] on link "Git Repositories" at bounding box center [437, 44] width 63 height 26
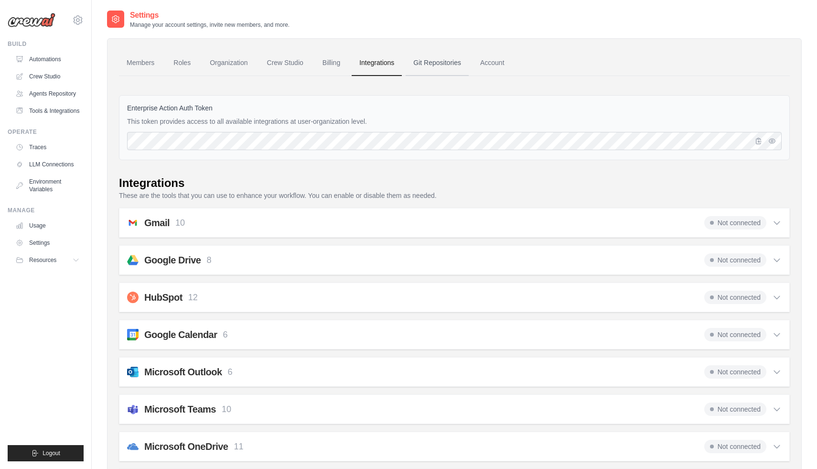
click at [441, 59] on link "Git Repositories" at bounding box center [437, 63] width 63 height 26
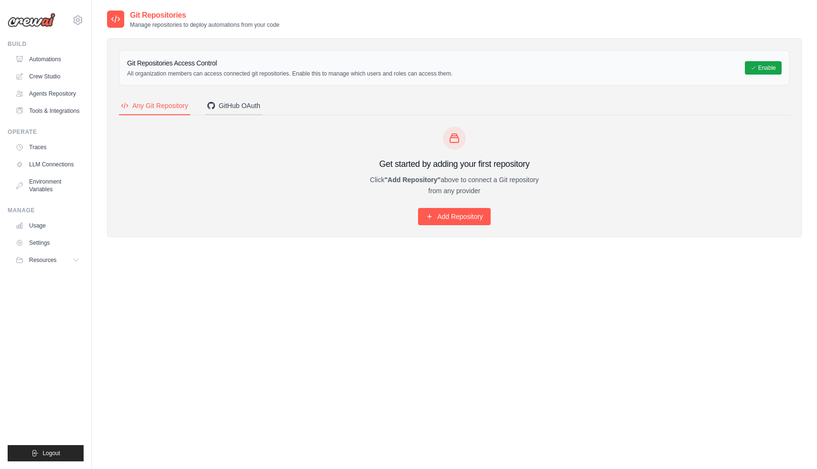
click at [249, 101] on div "GitHub OAuth" at bounding box center [233, 106] width 53 height 10
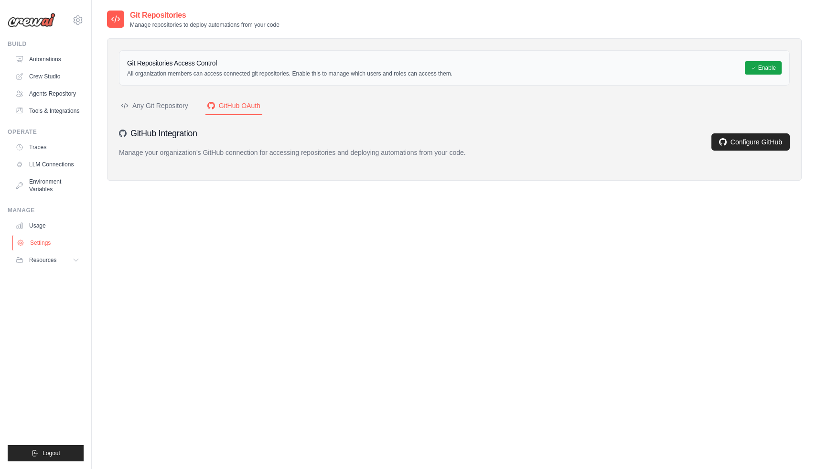
click at [52, 241] on link "Settings" at bounding box center [48, 242] width 72 height 15
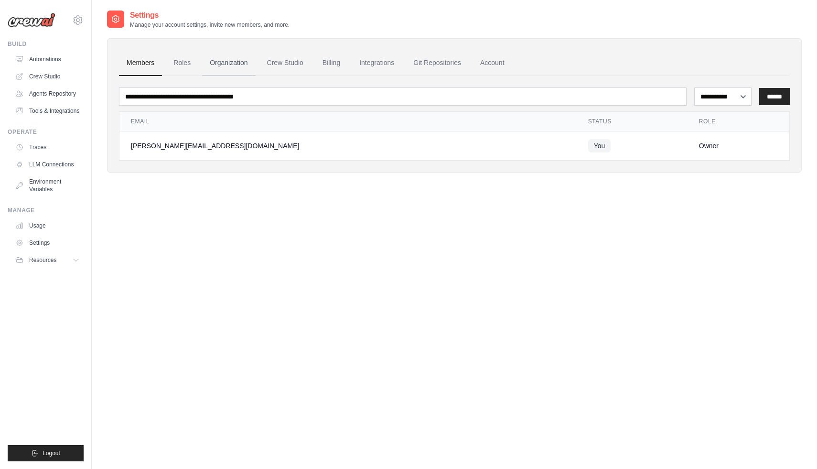
click at [252, 68] on link "Organization" at bounding box center [228, 63] width 53 height 26
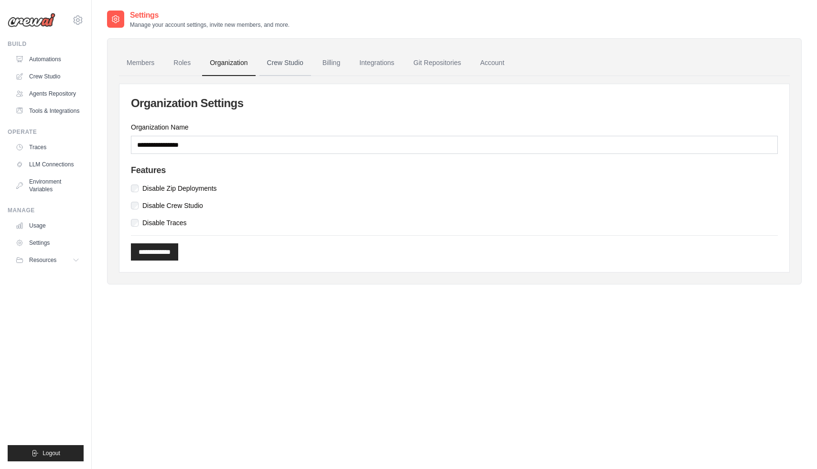
click at [284, 64] on link "Crew Studio" at bounding box center [285, 63] width 52 height 26
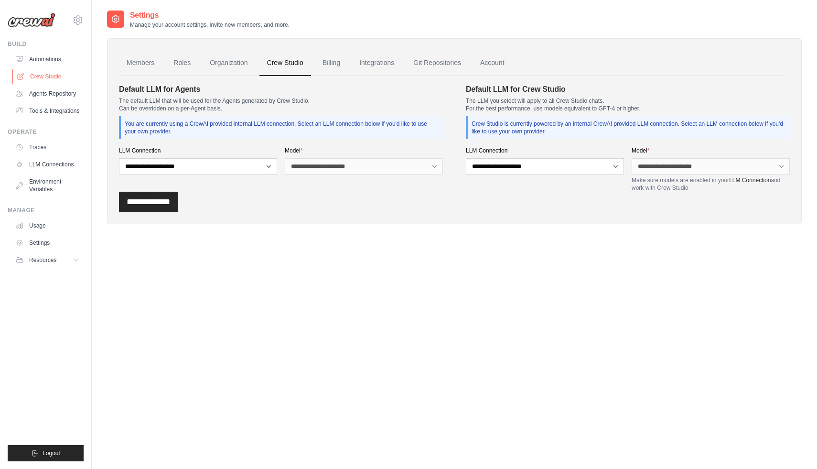
click at [42, 81] on link "Crew Studio" at bounding box center [48, 76] width 72 height 15
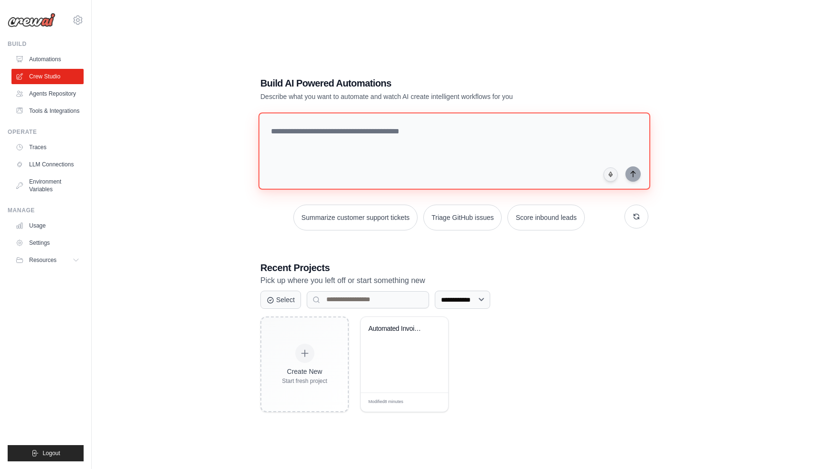
click at [484, 119] on textarea at bounding box center [454, 150] width 392 height 77
click at [60, 72] on link "Crew Studio" at bounding box center [48, 76] width 72 height 15
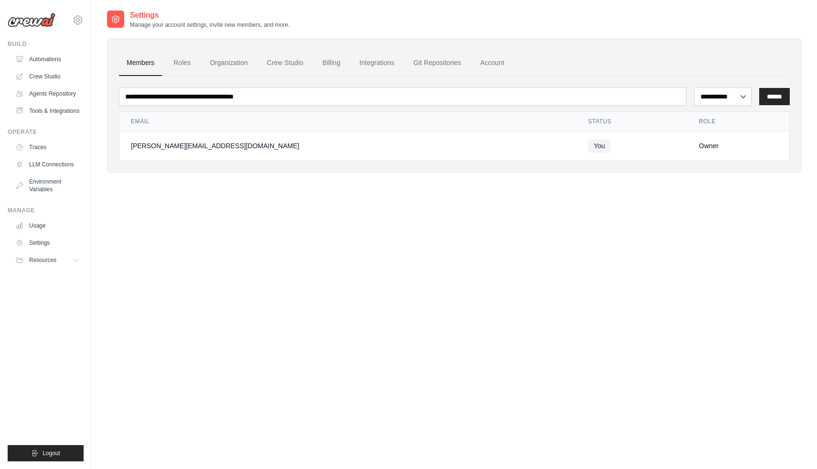
click at [49, 240] on link "Settings" at bounding box center [47, 242] width 72 height 15
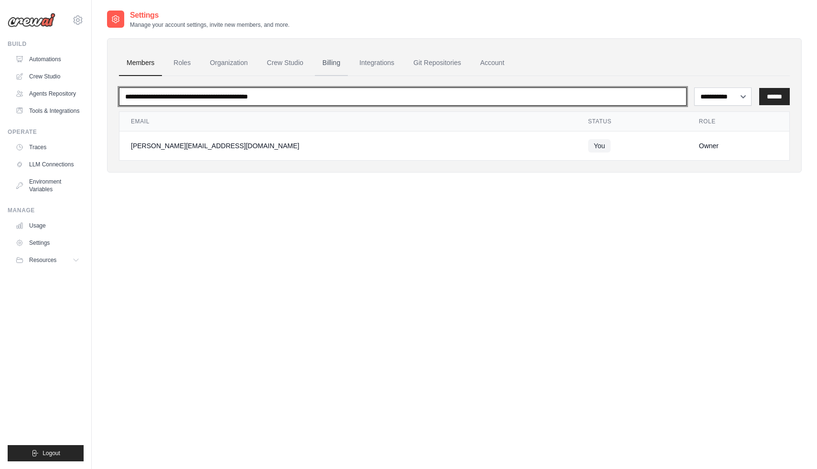
type input "**********"
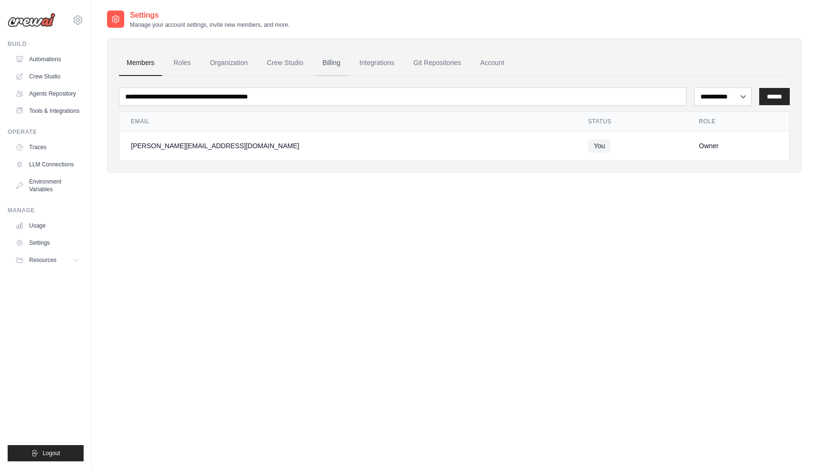
click at [339, 66] on link "Billing" at bounding box center [331, 63] width 33 height 26
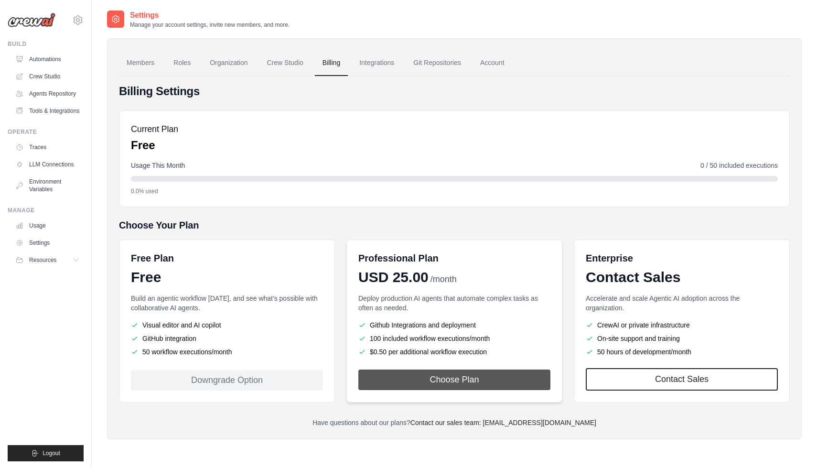
click at [474, 378] on button "Choose Plan" at bounding box center [454, 379] width 192 height 21
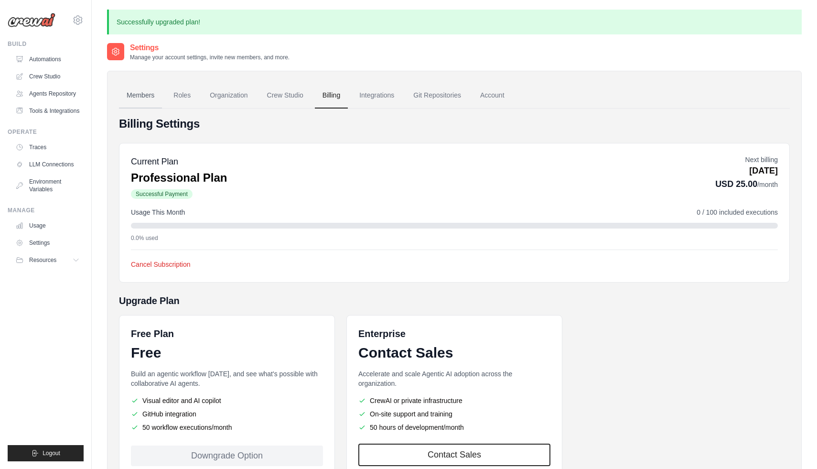
click at [142, 98] on link "Members" at bounding box center [140, 96] width 43 height 26
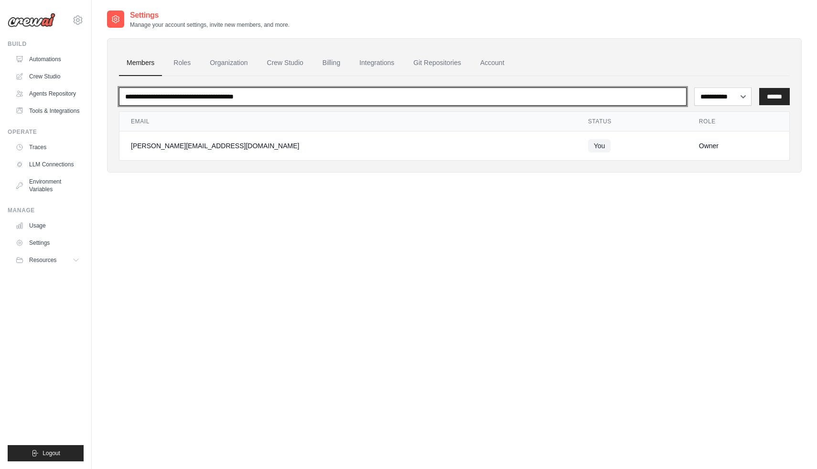
click at [582, 87] on input "email" at bounding box center [402, 96] width 567 height 18
type input "**********"
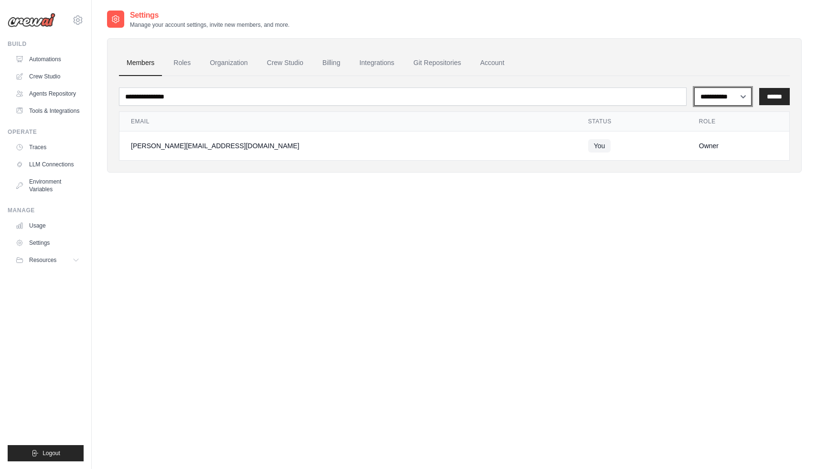
click at [726, 95] on select "**********" at bounding box center [723, 96] width 58 height 18
select select "*****"
click at [771, 93] on input "******" at bounding box center [774, 96] width 31 height 17
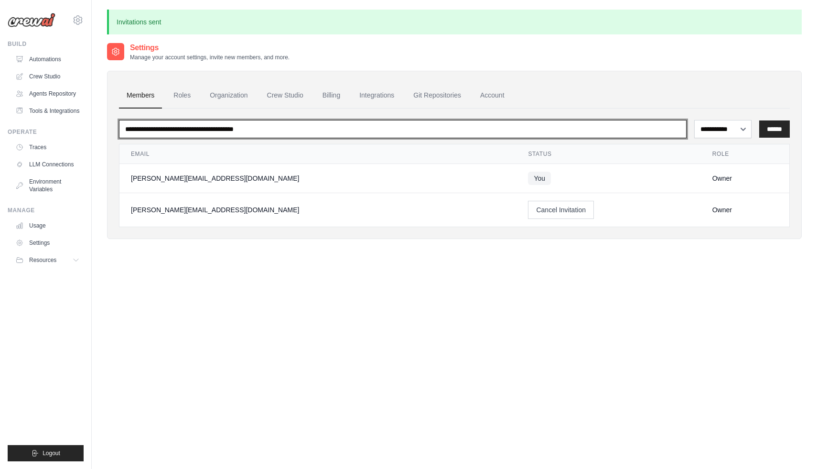
click at [170, 124] on input "email" at bounding box center [402, 129] width 567 height 18
